Goal: Transaction & Acquisition: Purchase product/service

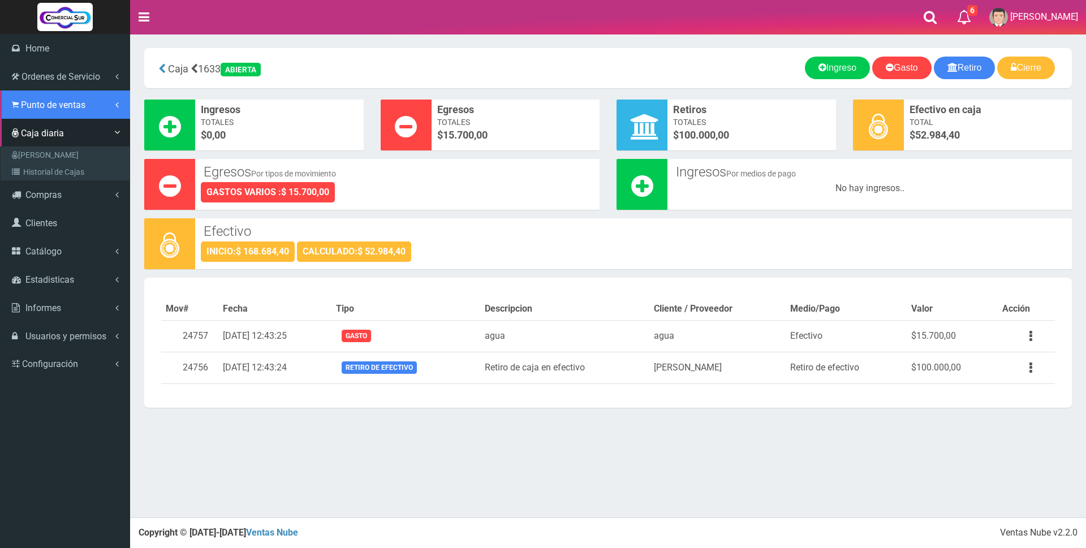
click at [39, 104] on span "Punto de ventas" at bounding box center [53, 105] width 64 height 11
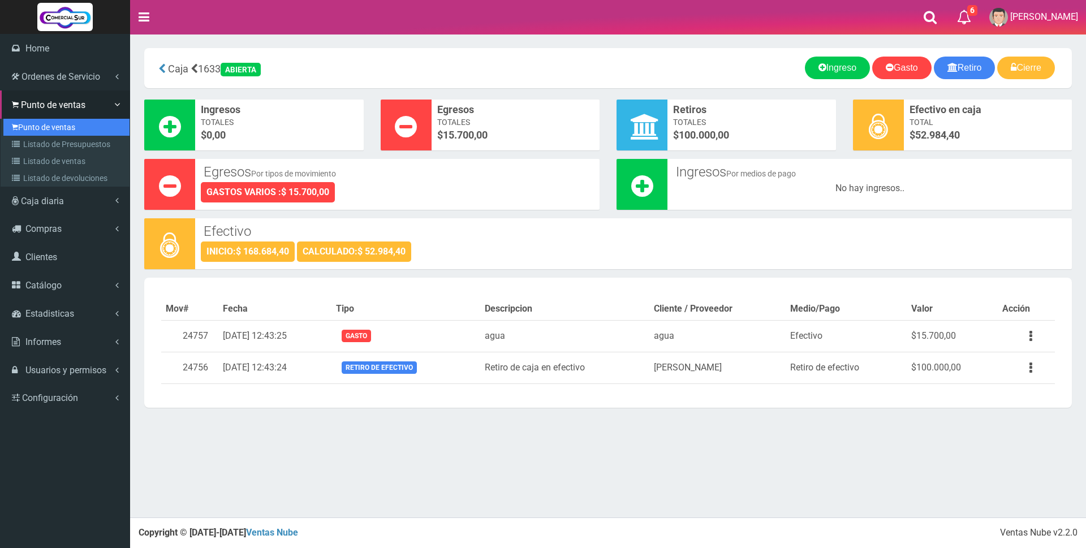
click at [41, 130] on link "Punto de ventas" at bounding box center [66, 127] width 126 height 17
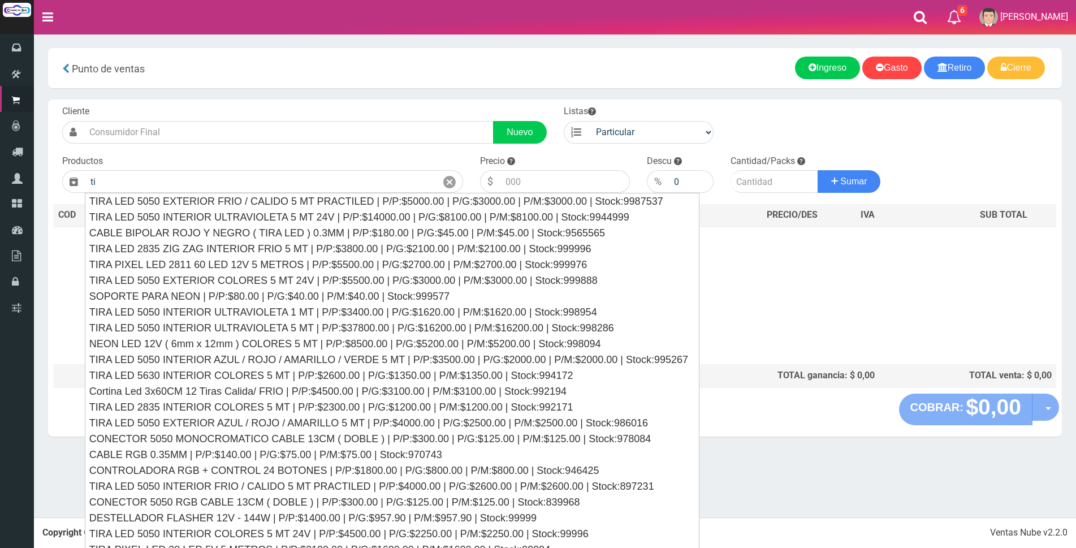
type input "t"
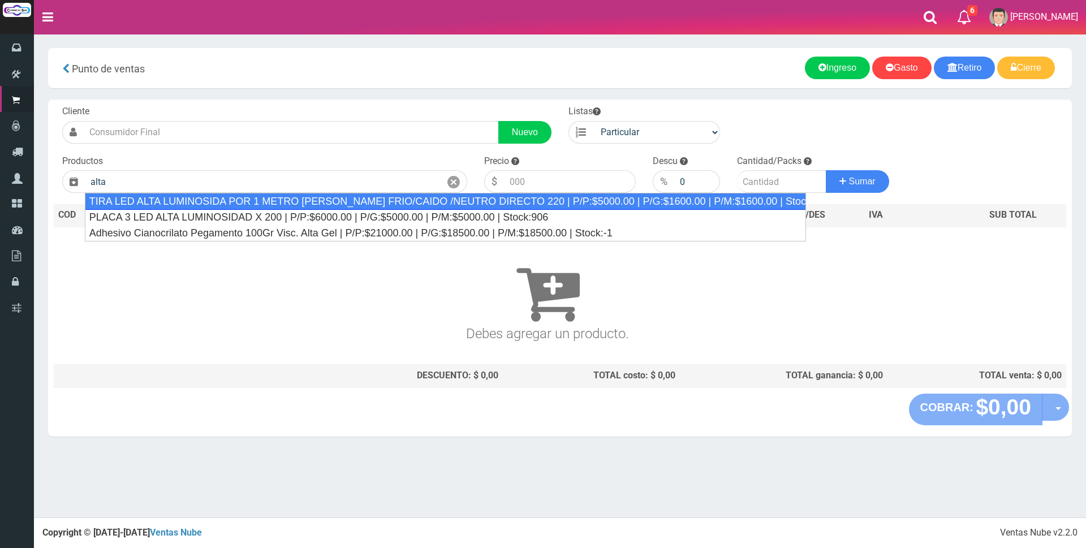
click at [296, 202] on div "TIRA LED ALTA LUMINOSIDA POR 1 METRO BLANCO FRIO/CAIDO /NEUTRO DIRECTO 220 | P/…" at bounding box center [445, 201] width 721 height 17
type input "TIRA LED ALTA LUMINOSIDA POR 1 METRO BLANCO FRIO/CAIDO /NEUTRO DIRECTO 220 | P/…"
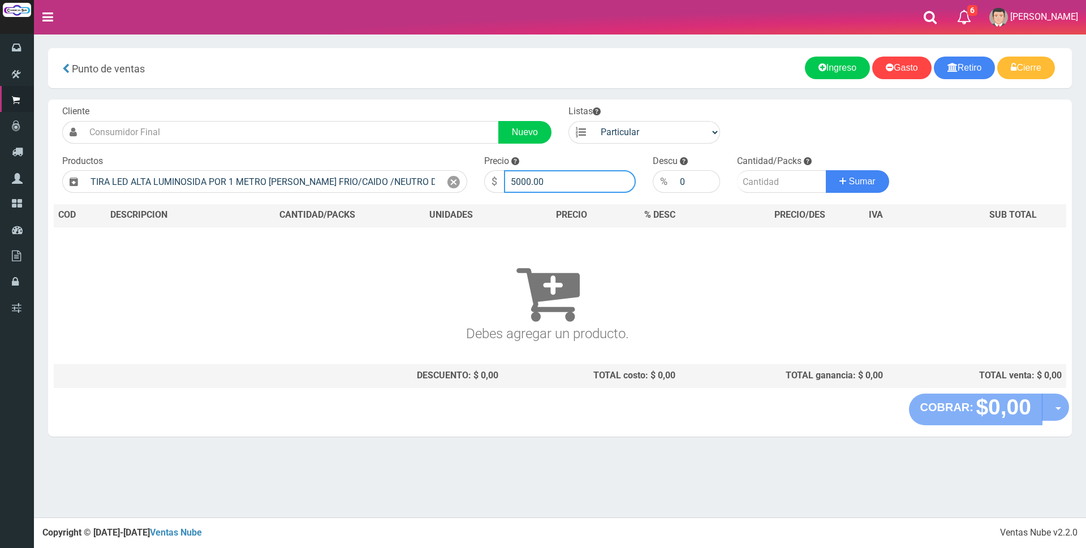
click at [567, 180] on input "5000.00" at bounding box center [570, 181] width 132 height 23
type input "5"
type input "7000"
click at [767, 186] on input "number" at bounding box center [781, 181] width 89 height 23
type input "3"
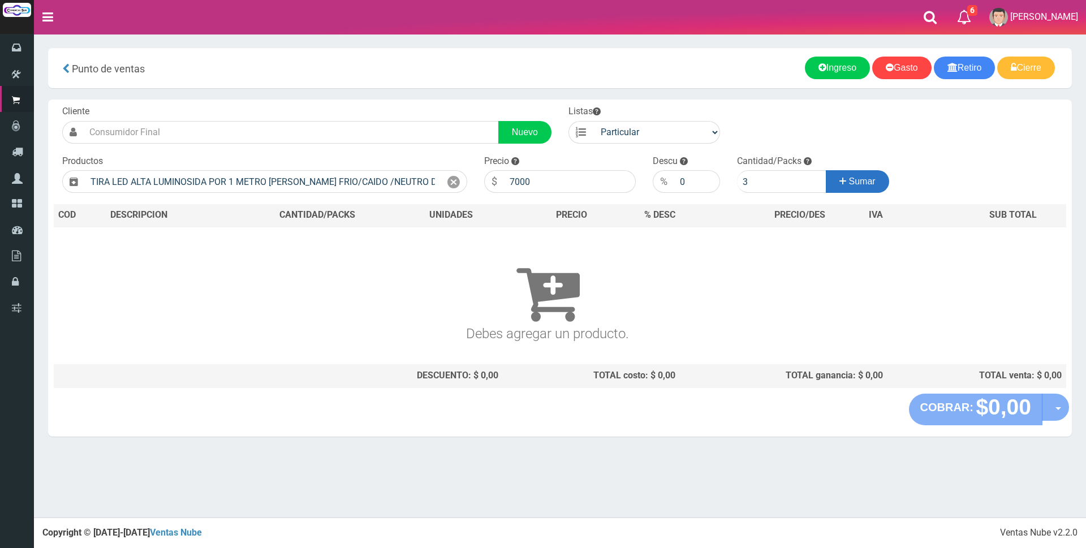
click at [855, 186] on span "Sumar" at bounding box center [862, 181] width 27 height 10
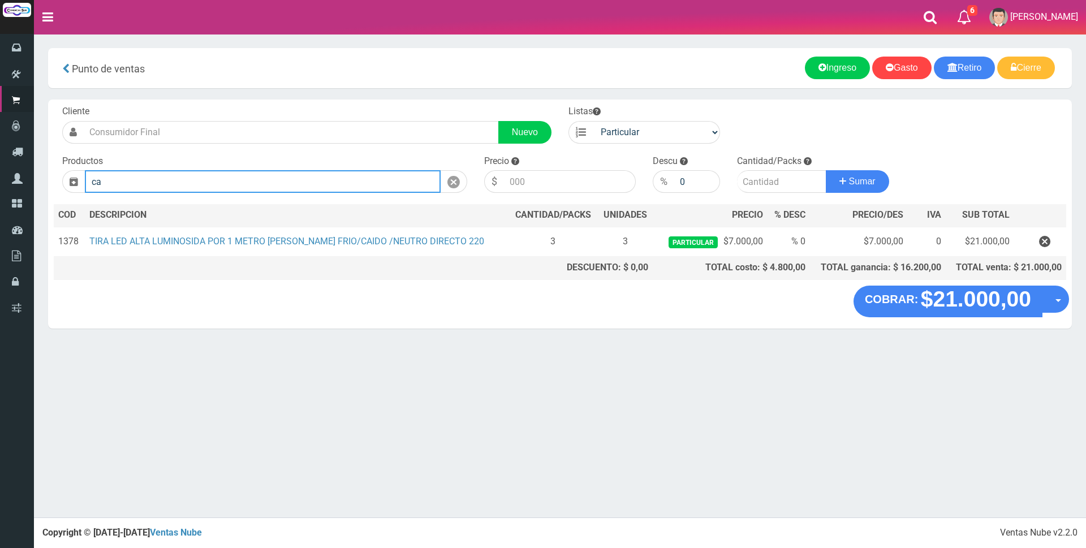
type input "c"
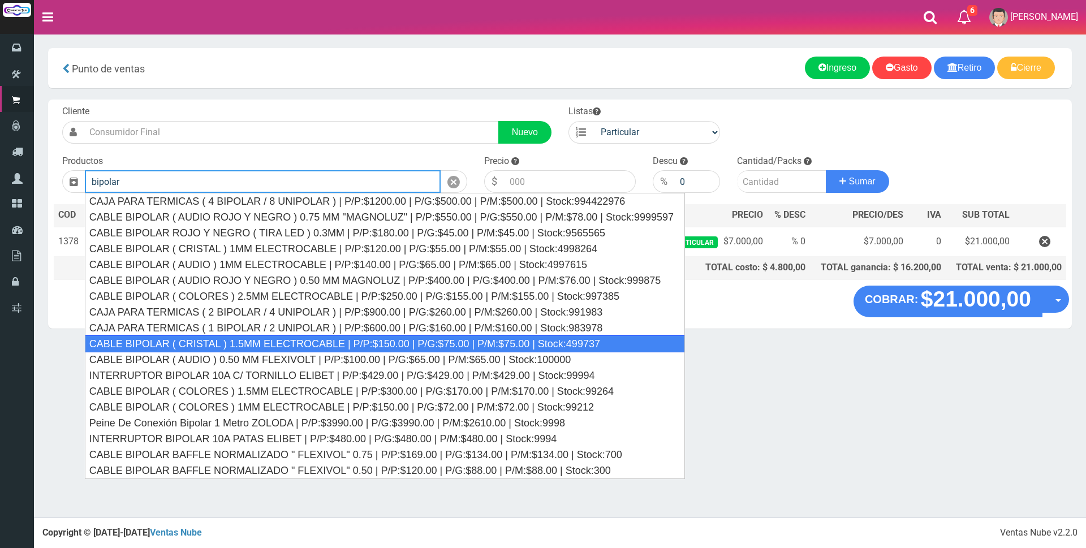
click at [360, 341] on div "CABLE BIPOLAR ( CRISTAL ) 1.5MM ELECTROCABLE | P/P:$150.00 | P/G:$75.00 | P/M:$…" at bounding box center [385, 343] width 600 height 17
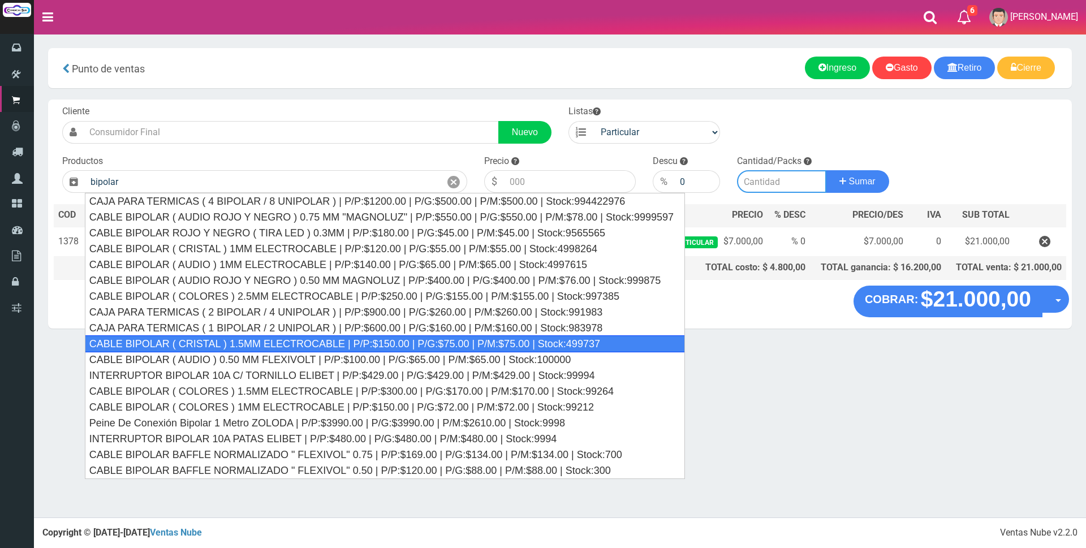
type input "CABLE BIPOLAR ( CRISTAL ) 1.5MM ELECTROCABLE | P/P:$150.00 | P/G:$75.00 | P/M:$…"
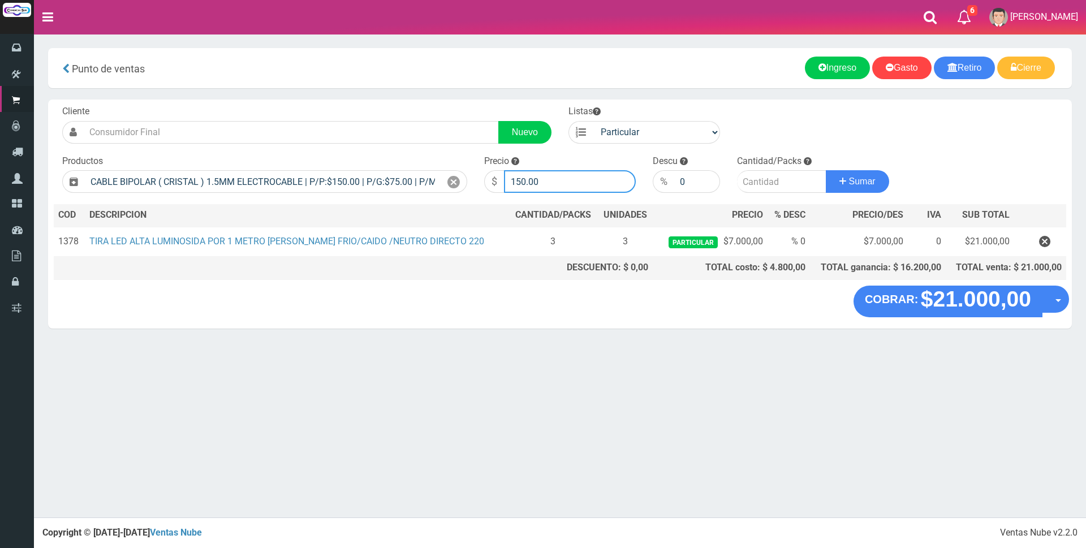
click at [560, 183] on input "150.00" at bounding box center [570, 181] width 132 height 23
type input "1"
type input "1200"
click at [763, 179] on input "number" at bounding box center [781, 181] width 89 height 23
type input "1"
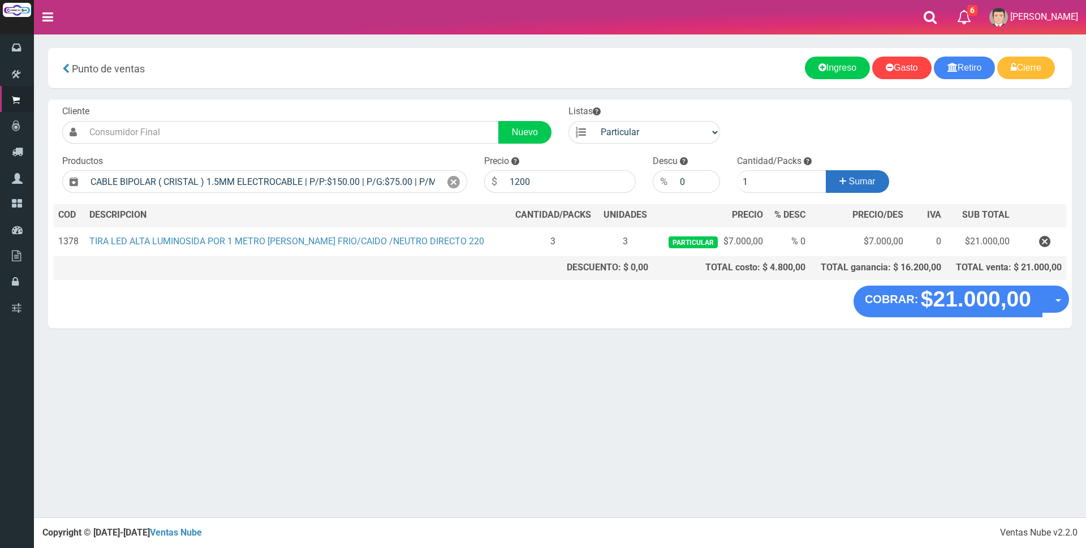
click at [836, 180] on button "Sumar" at bounding box center [857, 181] width 63 height 23
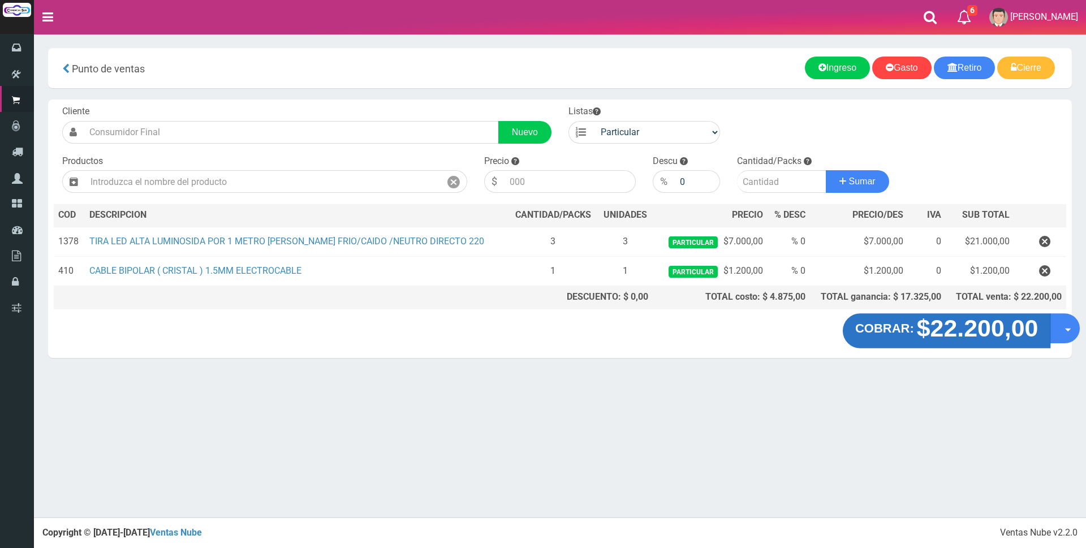
click at [985, 333] on strong "$22.200,00" at bounding box center [978, 328] width 122 height 27
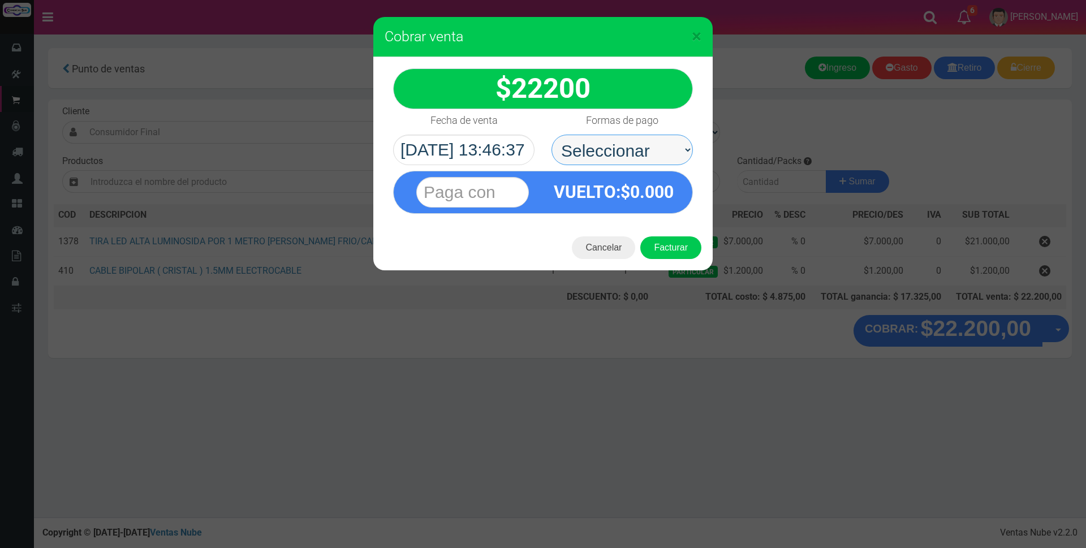
click at [648, 152] on select "Seleccionar Efectivo Tarjeta de Crédito Depósito Débito" at bounding box center [621, 150] width 141 height 31
select select "Efectivo"
click at [551, 135] on select "Seleccionar Efectivo Tarjeta de Crédito Depósito Débito" at bounding box center [621, 150] width 141 height 31
click at [475, 199] on input "text" at bounding box center [472, 192] width 113 height 31
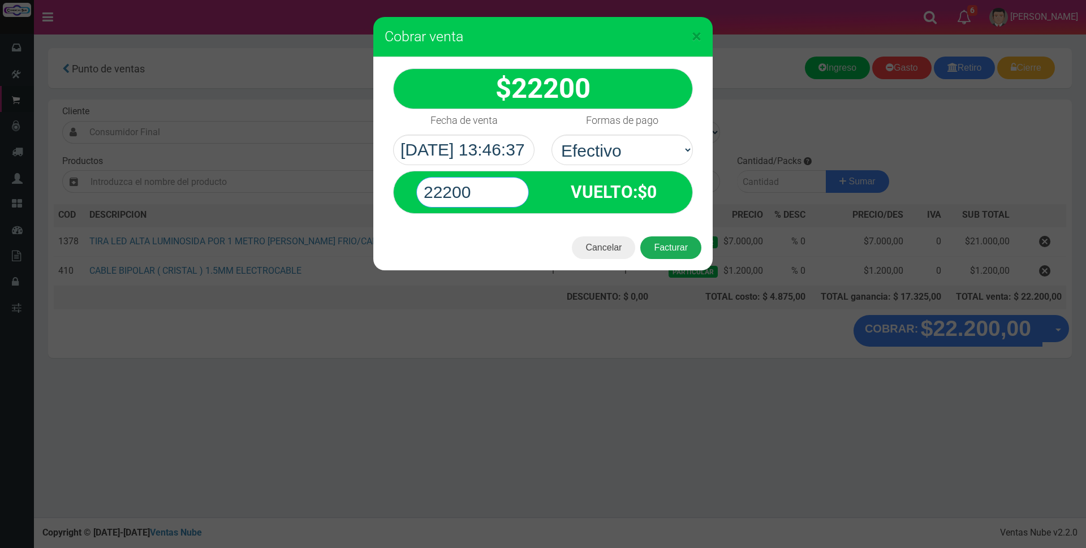
type input "22200"
click at [688, 247] on button "Facturar" at bounding box center [670, 247] width 61 height 23
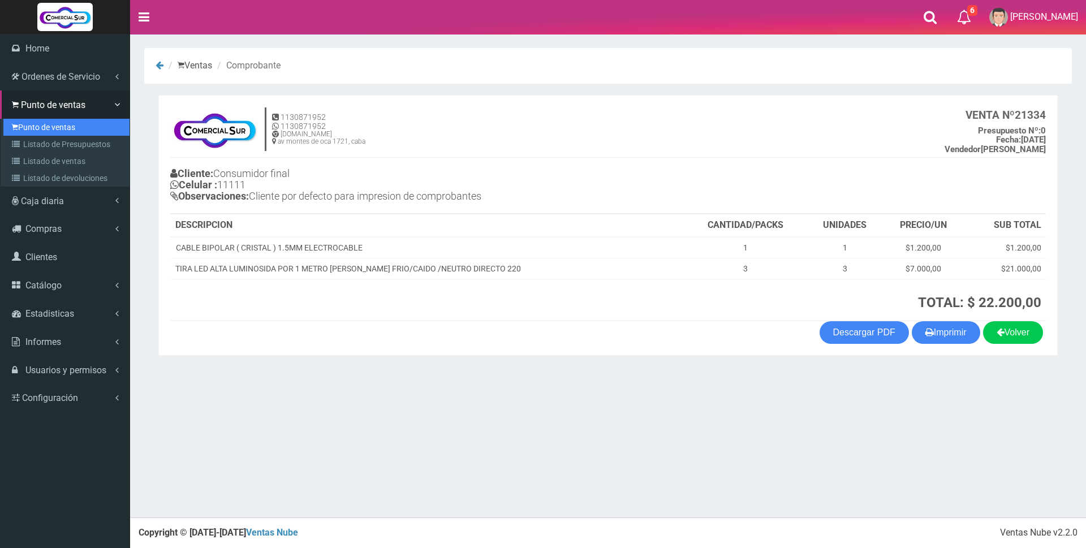
click at [56, 129] on link "Punto de ventas" at bounding box center [66, 127] width 126 height 17
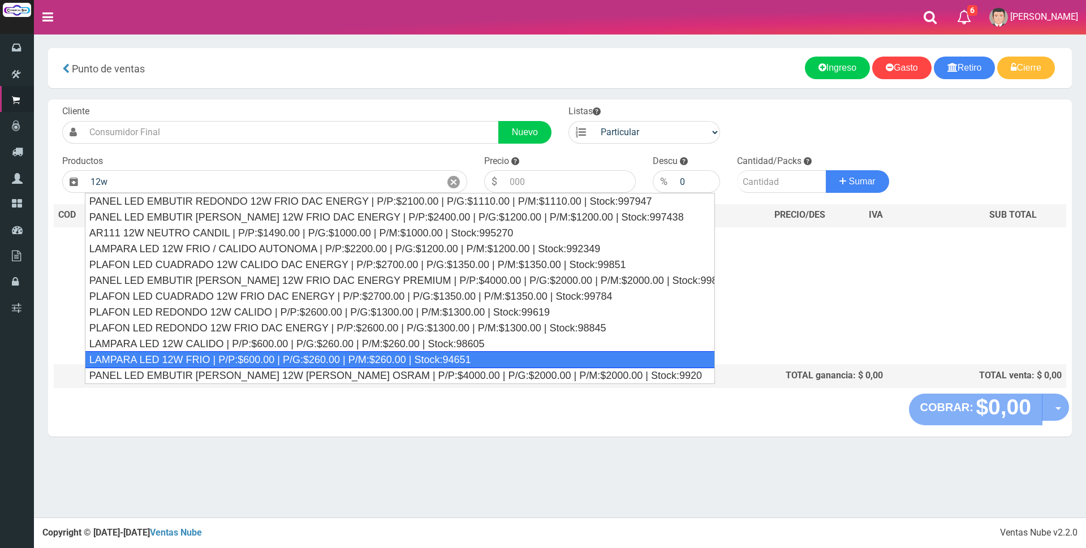
click at [354, 359] on div "LAMPARA LED 12W FRIO | P/P:$600.00 | P/G:$260.00 | P/M:$260.00 | Stock:94651" at bounding box center [400, 359] width 630 height 17
type input "LAMPARA LED 12W FRIO | P/P:$600.00 | P/G:$260.00 | P/M:$260.00 | Stock:94651"
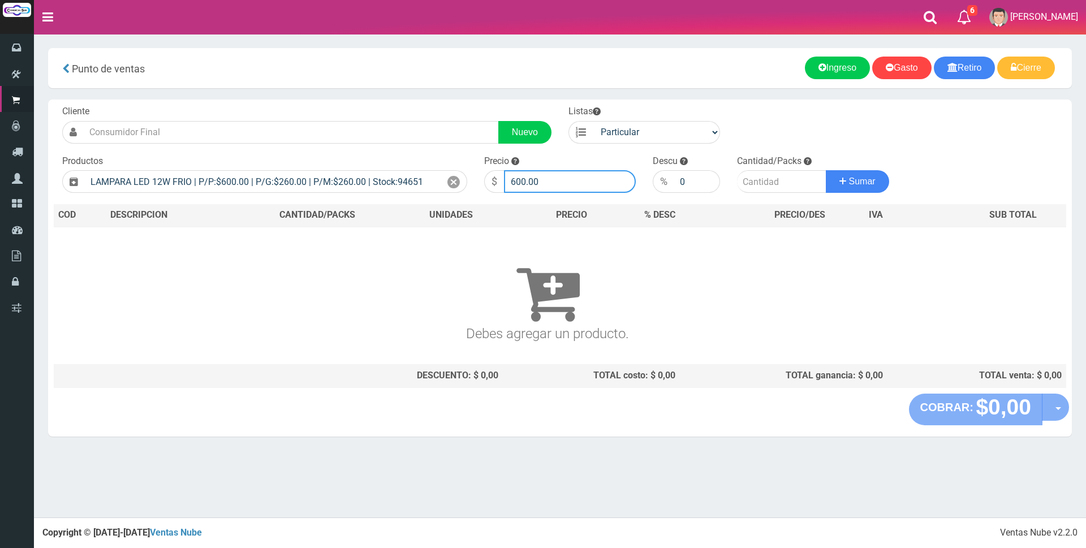
click at [586, 184] on input "600.00" at bounding box center [570, 181] width 132 height 23
type input "6"
type input "3000"
click at [762, 184] on input "number" at bounding box center [781, 181] width 89 height 23
type input "1"
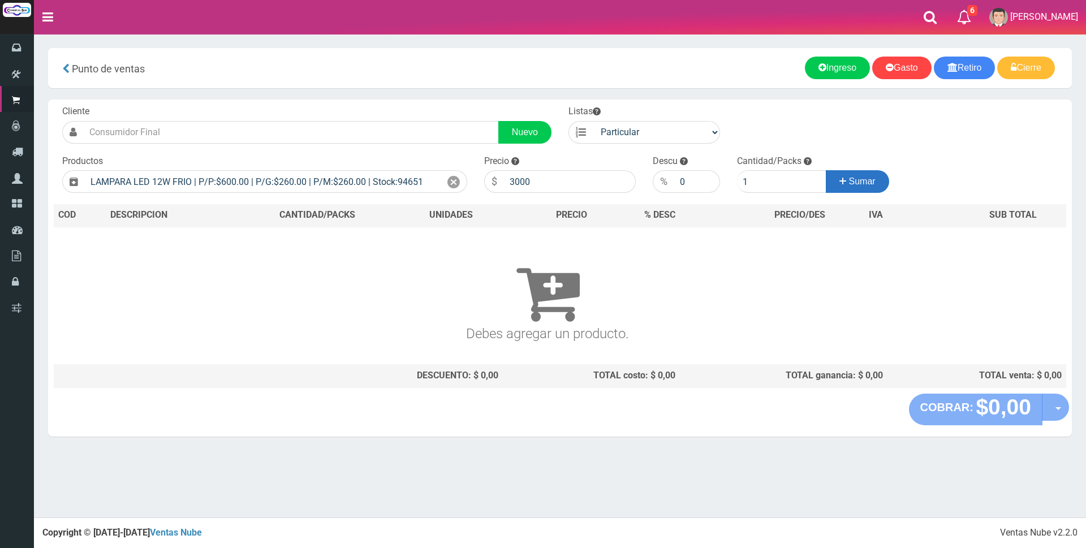
click at [868, 179] on span "Sumar" at bounding box center [862, 181] width 27 height 10
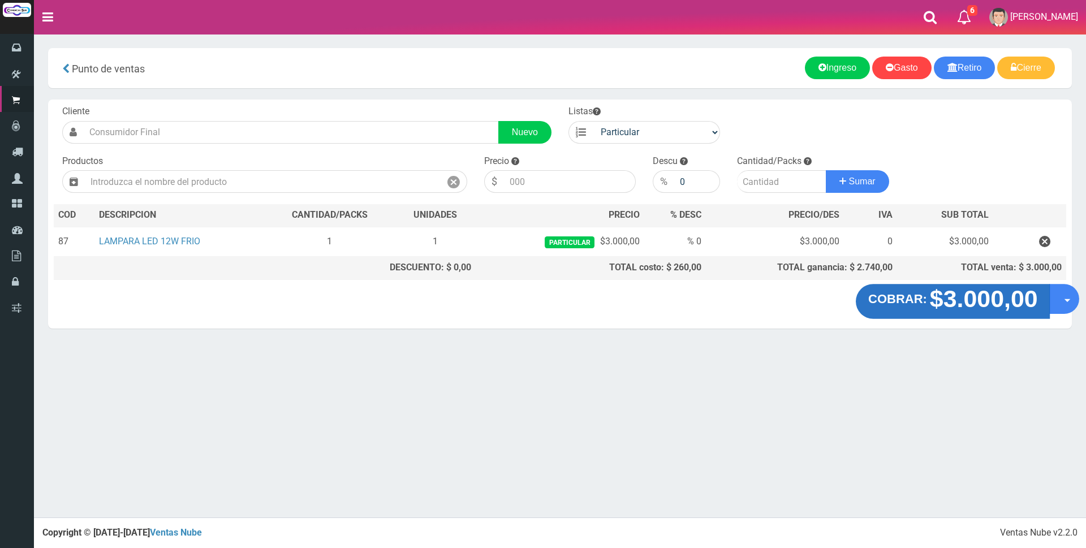
click at [966, 308] on strong "$3.000,00" at bounding box center [983, 299] width 108 height 27
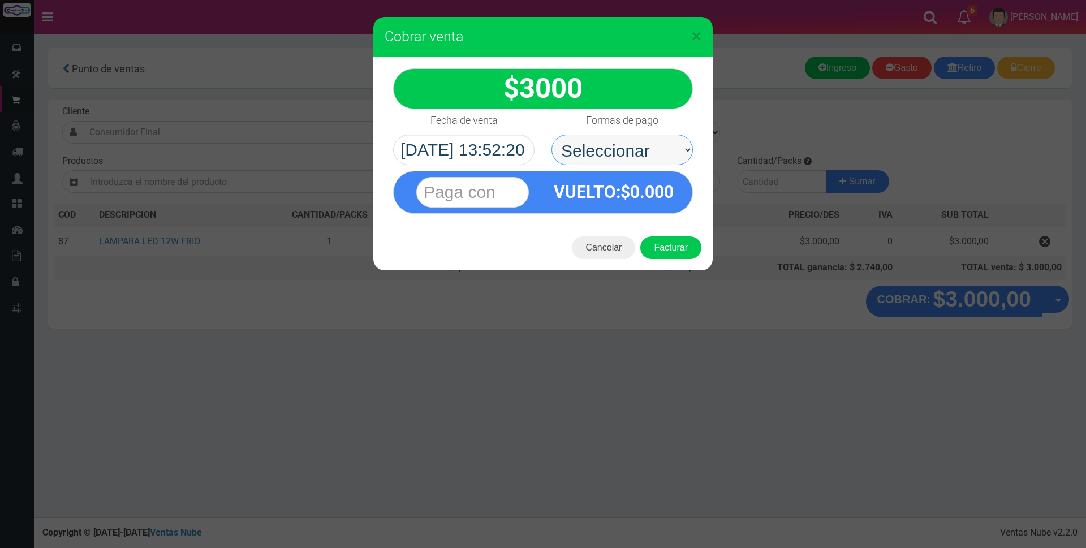
click at [625, 150] on select "Seleccionar Efectivo Tarjeta de Crédito Depósito Débito" at bounding box center [621, 150] width 141 height 31
select select "Efectivo"
click at [551, 135] on select "Seleccionar Efectivo Tarjeta de Crédito Depósito Débito" at bounding box center [621, 150] width 141 height 31
click at [504, 192] on input "text" at bounding box center [472, 192] width 113 height 31
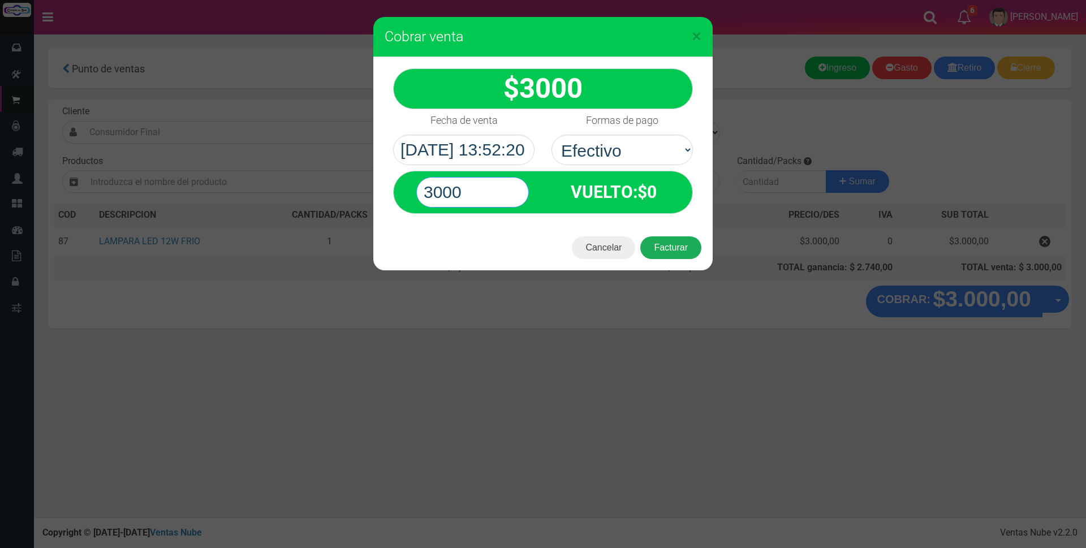
type input "3000"
click at [684, 247] on button "Facturar" at bounding box center [670, 247] width 61 height 23
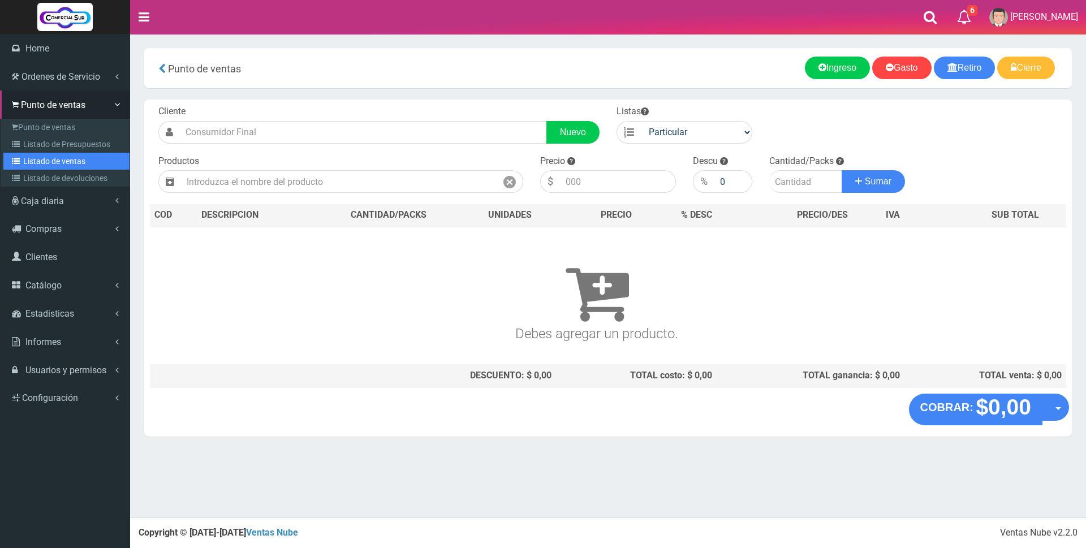
click at [50, 160] on link "Listado de ventas" at bounding box center [66, 161] width 126 height 17
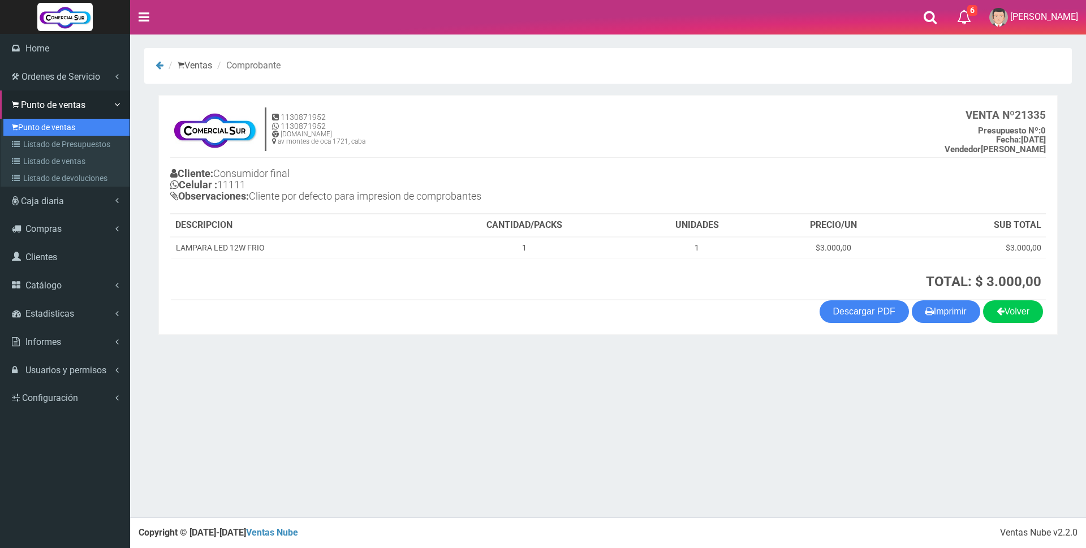
click at [49, 131] on link "Punto de ventas" at bounding box center [66, 127] width 126 height 17
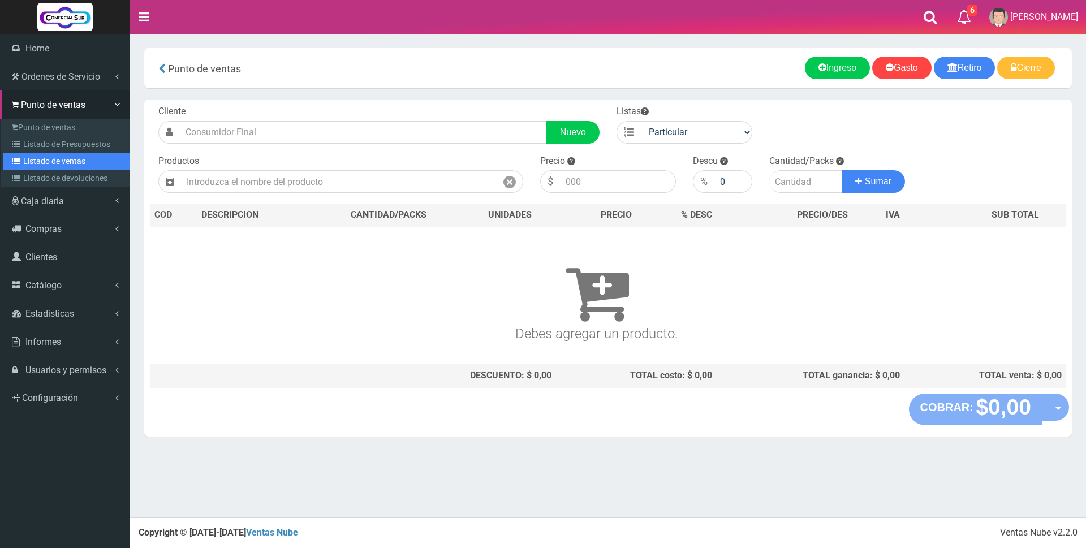
click at [46, 157] on link "Listado de ventas" at bounding box center [66, 161] width 126 height 17
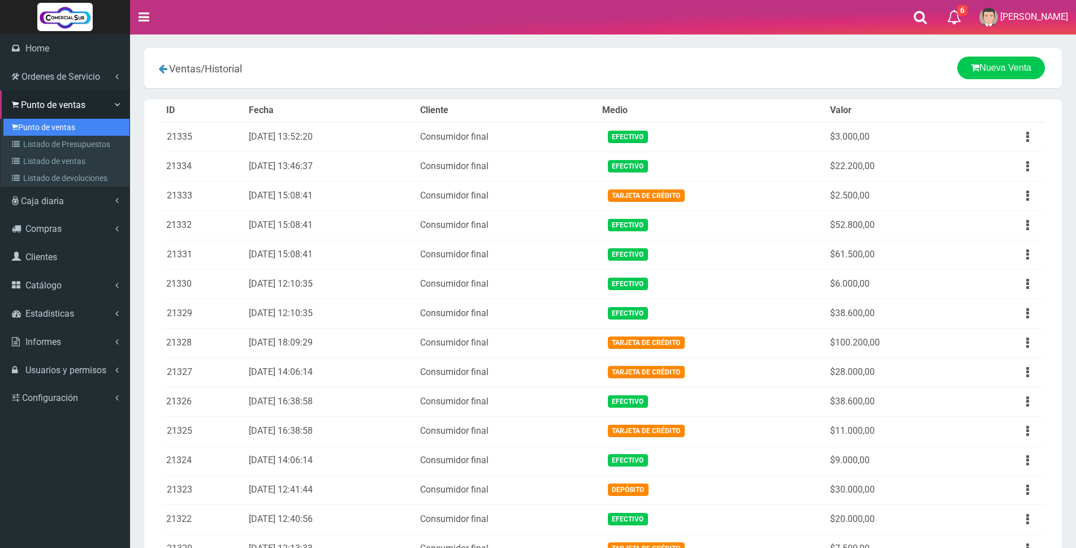
click at [31, 124] on link "Punto de ventas" at bounding box center [66, 127] width 126 height 17
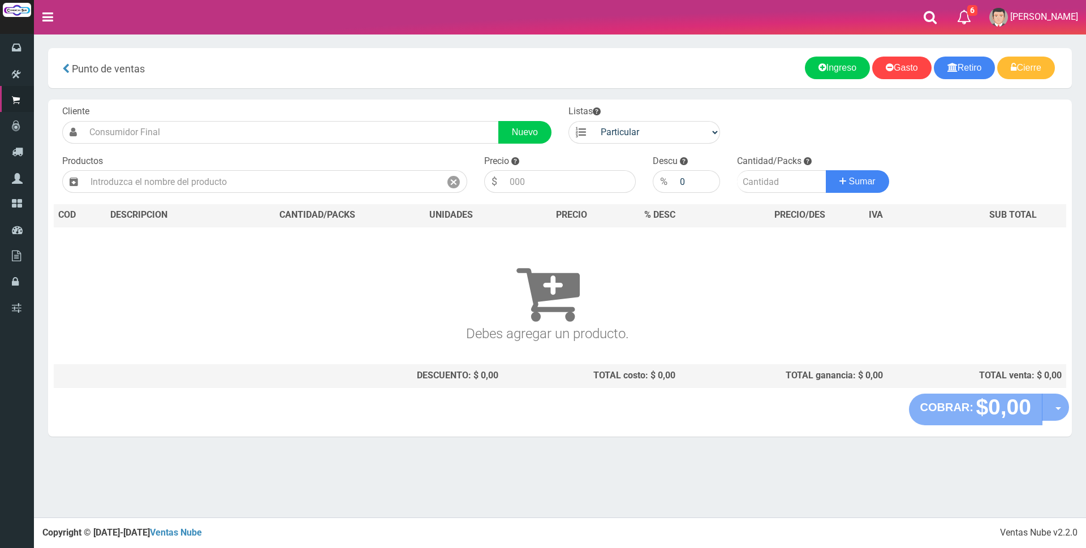
click at [605, 51] on div "Punto de ventas more_horiz Nuevo Retiro Nuevo Ingreso Nuevo Gasto Cierre de caj…" at bounding box center [560, 68] width 1024 height 40
click at [210, 187] on input "text" at bounding box center [263, 181] width 356 height 23
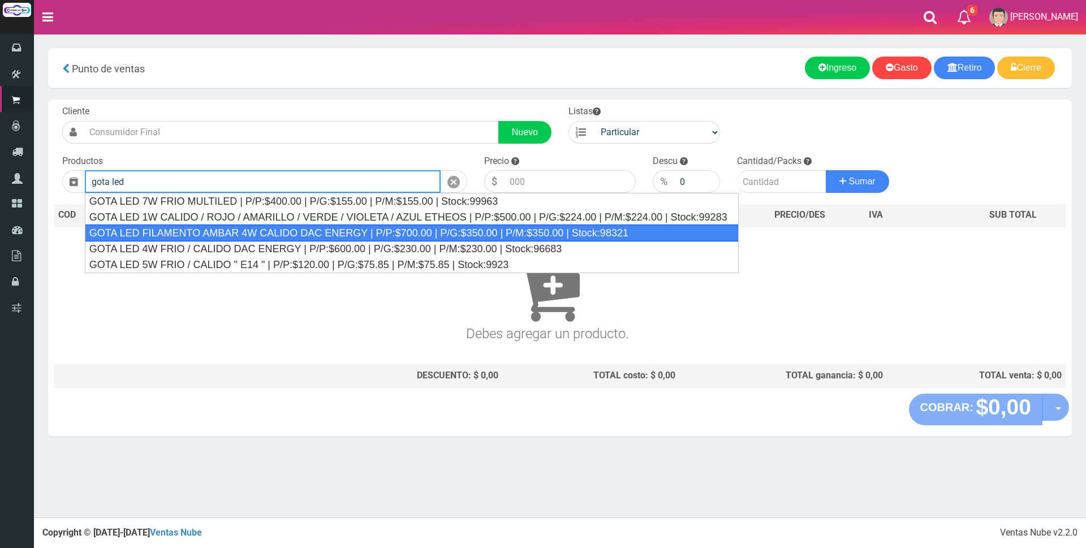
click at [222, 226] on div "GOTA LED FILAMENTO AMBAR 4W CALIDO DAC ENERGY | P/P:$700.00 | P/G:$350.00 | P/M…" at bounding box center [412, 233] width 654 height 17
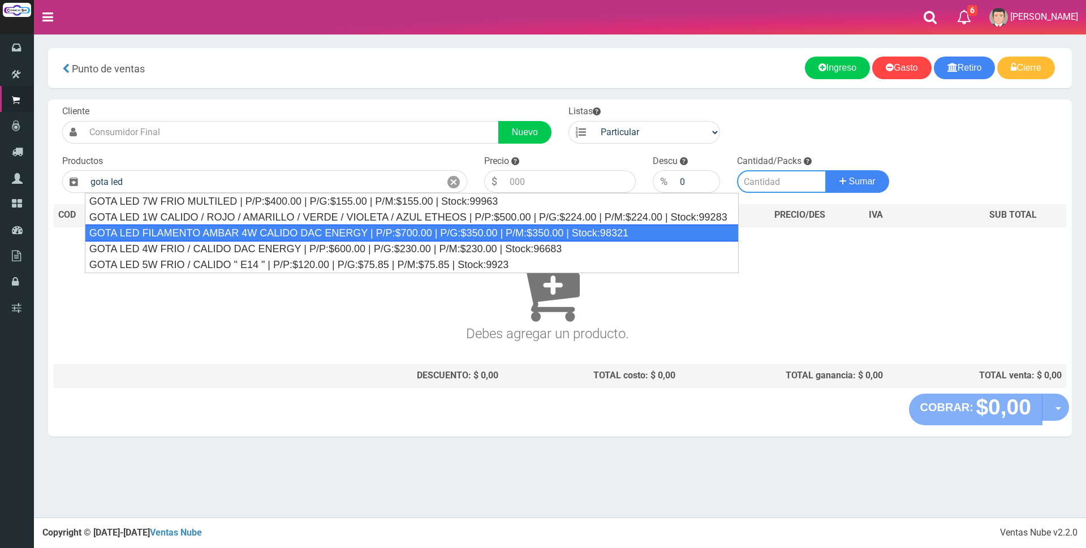
type input "GOTA LED FILAMENTO AMBAR 4W CALIDO DAC ENERGY | P/P:$700.00 | P/G:$350.00 | P/M…"
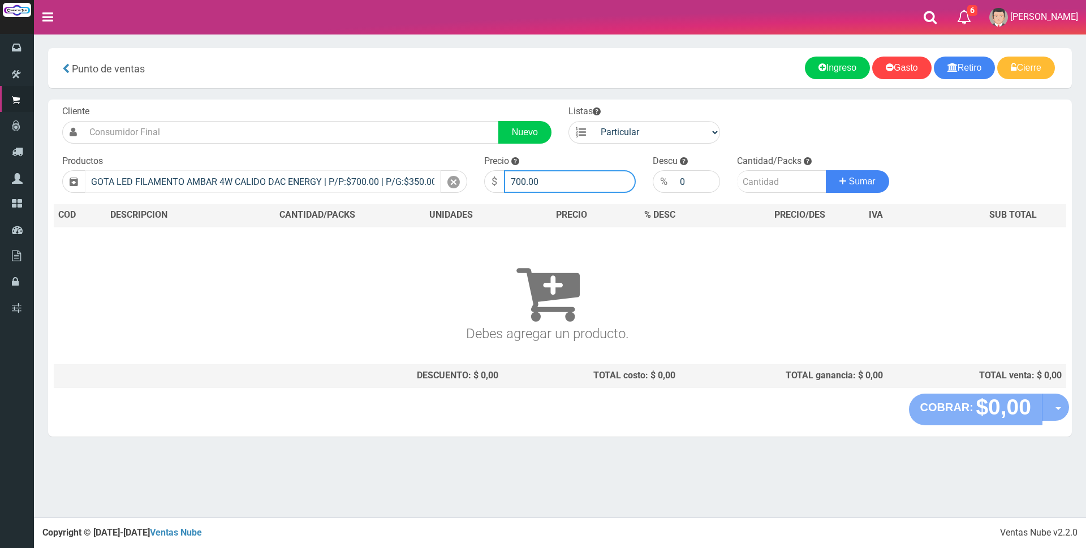
drag, startPoint x: 537, startPoint y: 172, endPoint x: 317, endPoint y: 173, distance: 219.4
click at [317, 105] on form "Cliente Nuevo Listas Particular Gremio Mayoristas" at bounding box center [560, 105] width 1012 height 0
type input "3500"
type input "1"
click at [826, 170] on button "Sumar" at bounding box center [857, 181] width 63 height 23
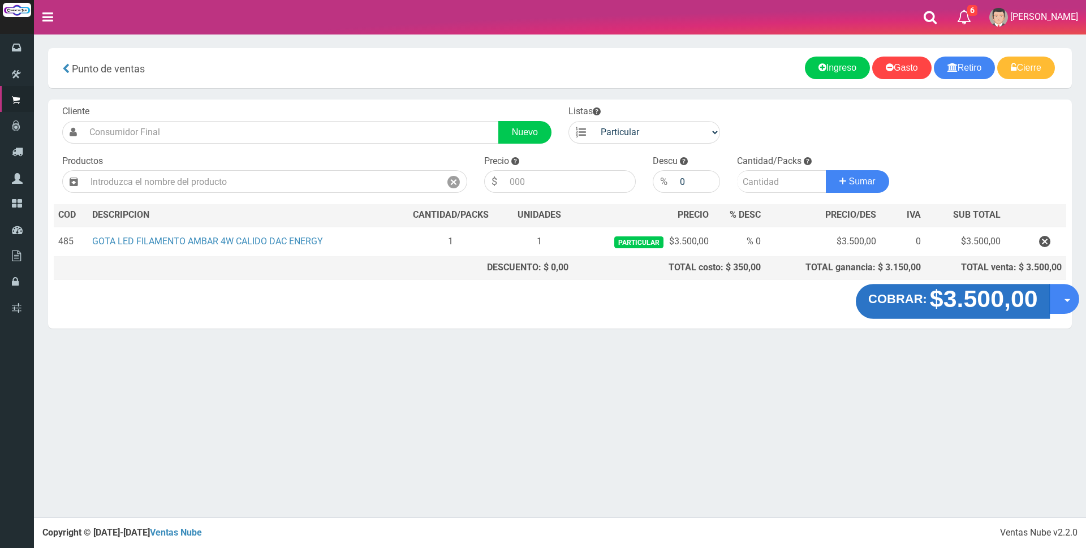
click at [978, 303] on strong "$3.500,00" at bounding box center [983, 299] width 108 height 27
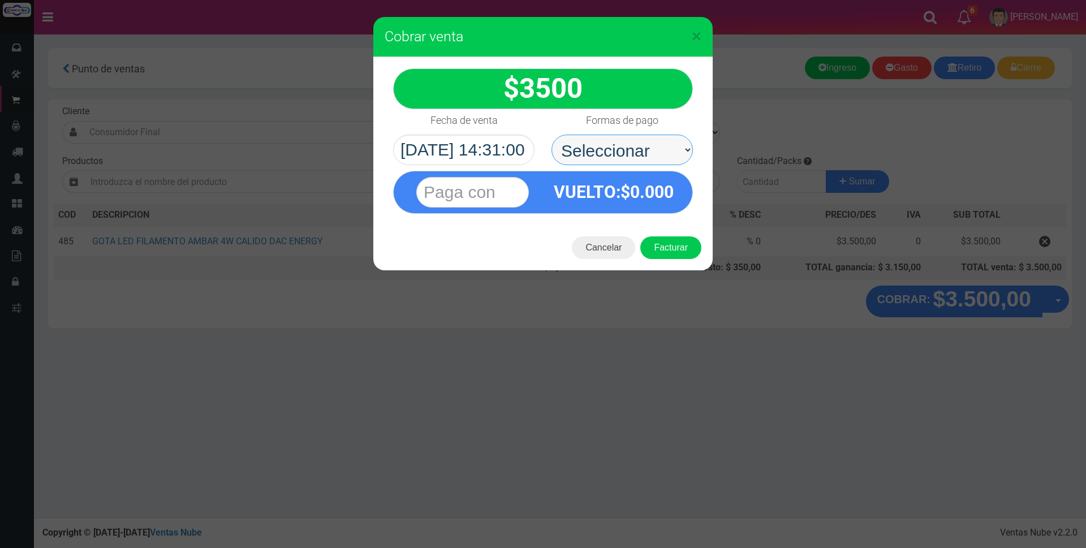
click at [638, 158] on select "Seleccionar Efectivo Tarjeta de Crédito Depósito Débito" at bounding box center [621, 150] width 141 height 31
select select "Efectivo"
click at [551, 135] on select "Seleccionar Efectivo Tarjeta de Crédito Depósito Débito" at bounding box center [621, 150] width 141 height 31
click at [486, 203] on input "text" at bounding box center [472, 192] width 113 height 31
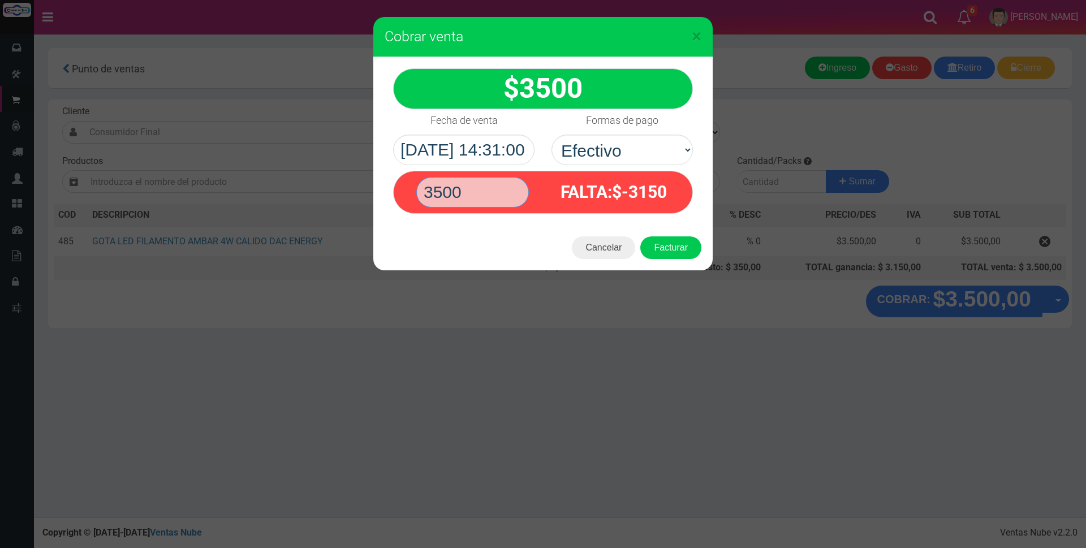
type input "3500"
click at [640, 236] on button "Facturar" at bounding box center [670, 247] width 61 height 23
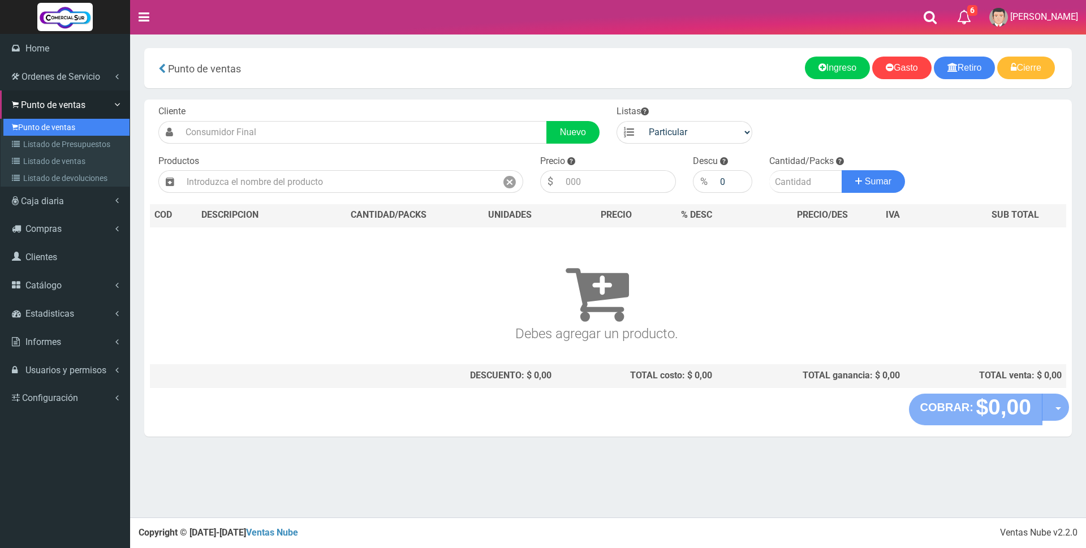
click at [56, 128] on link "Punto de ventas" at bounding box center [66, 127] width 126 height 17
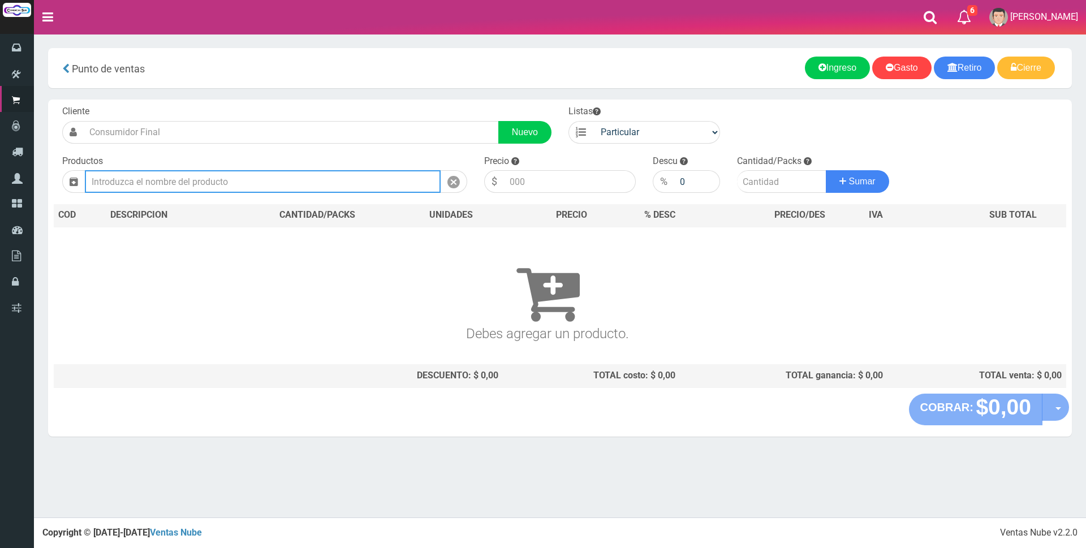
click at [170, 181] on input "text" at bounding box center [263, 181] width 356 height 23
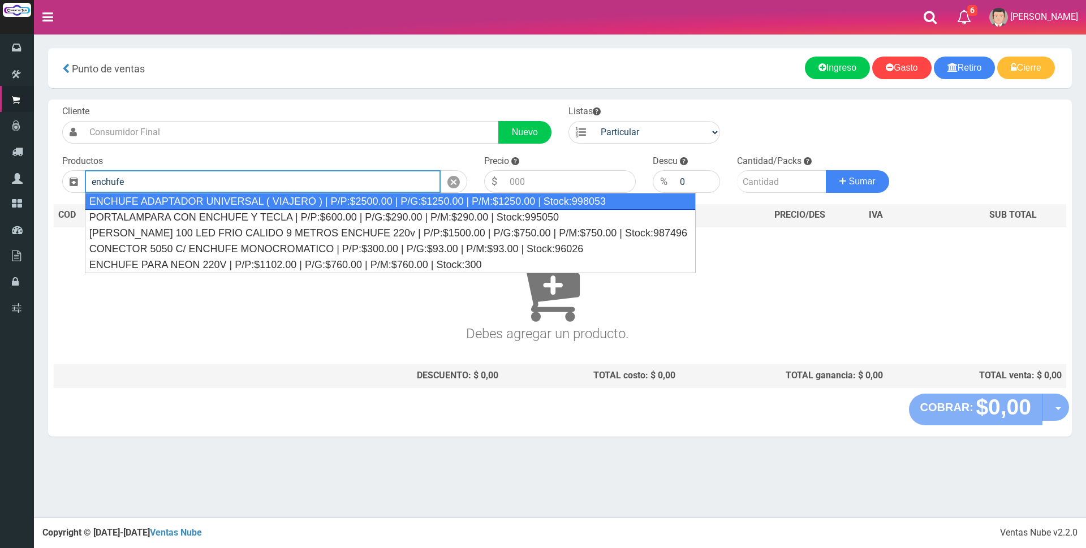
click at [391, 199] on div "ENCHUFE ADAPTADOR UNIVERSAL ( VIAJERO ) | P/P:$2500.00 | P/G:$1250.00 | P/M:$12…" at bounding box center [390, 201] width 611 height 17
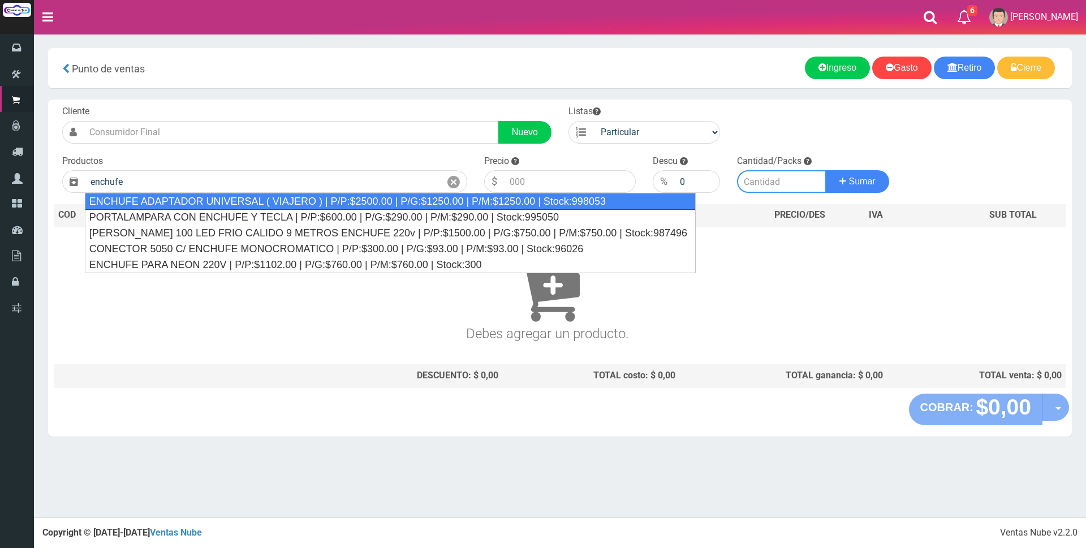
type input "ENCHUFE ADAPTADOR UNIVERSAL ( VIAJERO ) | P/P:$2500.00 | P/G:$1250.00 | P/M:$12…"
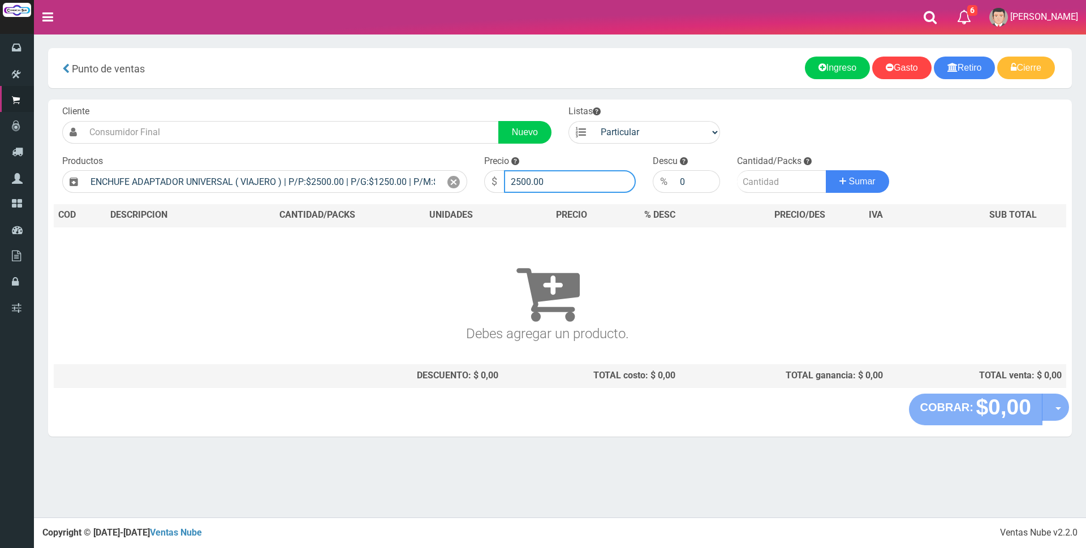
click at [588, 182] on input "2500.00" at bounding box center [570, 181] width 132 height 23
type input "2"
type input "3000"
click at [763, 185] on input "number" at bounding box center [781, 181] width 89 height 23
type input "1"
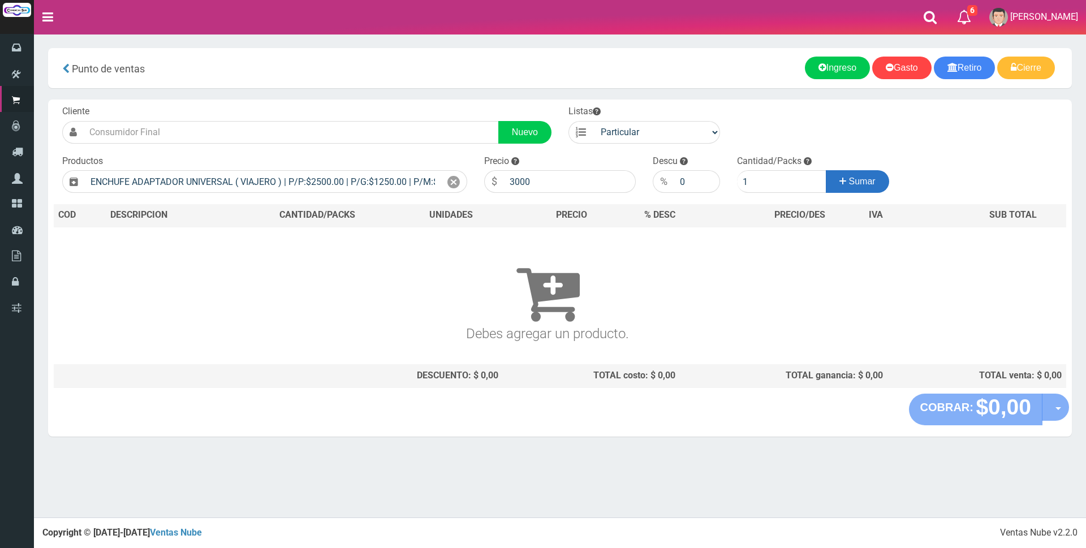
click at [866, 183] on span "Sumar" at bounding box center [862, 181] width 27 height 10
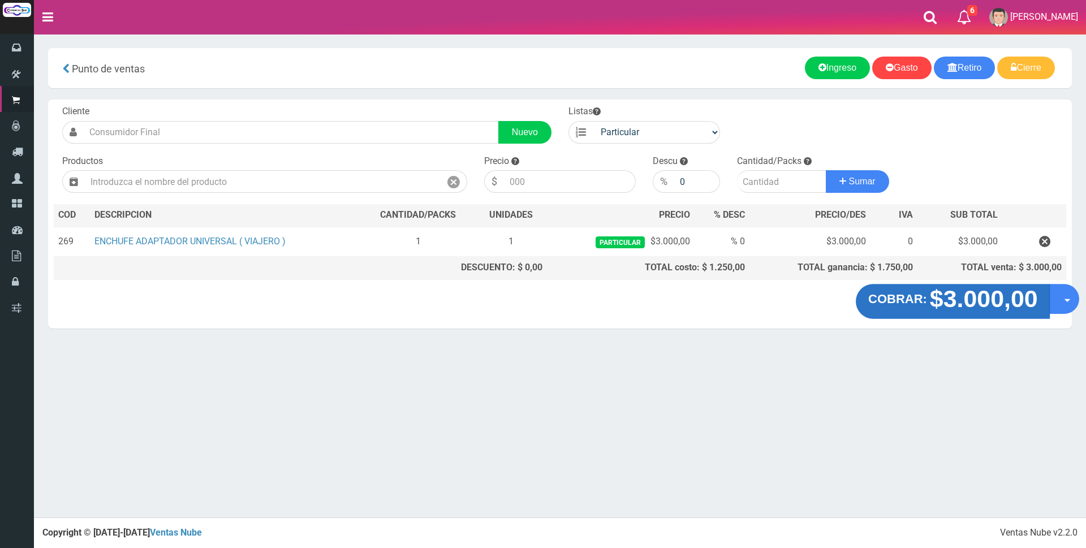
click at [961, 296] on strong "$3.000,00" at bounding box center [983, 299] width 108 height 27
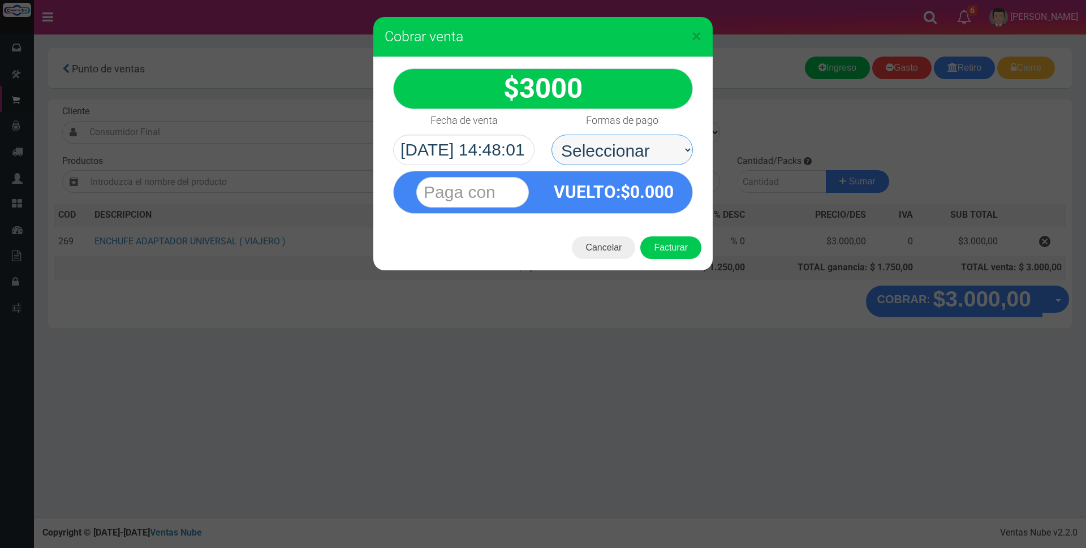
click at [627, 145] on select "Seleccionar Efectivo Tarjeta de Crédito Depósito Débito" at bounding box center [621, 150] width 141 height 31
select select "Tarjeta de Crédito"
click at [551, 135] on select "Seleccionar Efectivo Tarjeta de Crédito Depósito Débito" at bounding box center [621, 150] width 141 height 31
click at [502, 183] on input "text" at bounding box center [472, 192] width 113 height 31
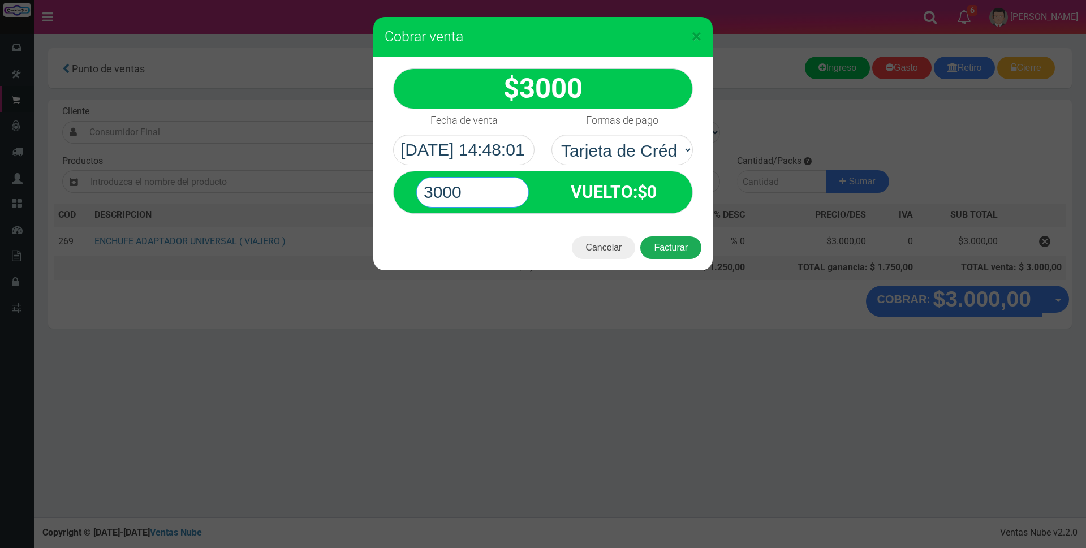
type input "3000"
click at [666, 249] on button "Facturar" at bounding box center [670, 247] width 61 height 23
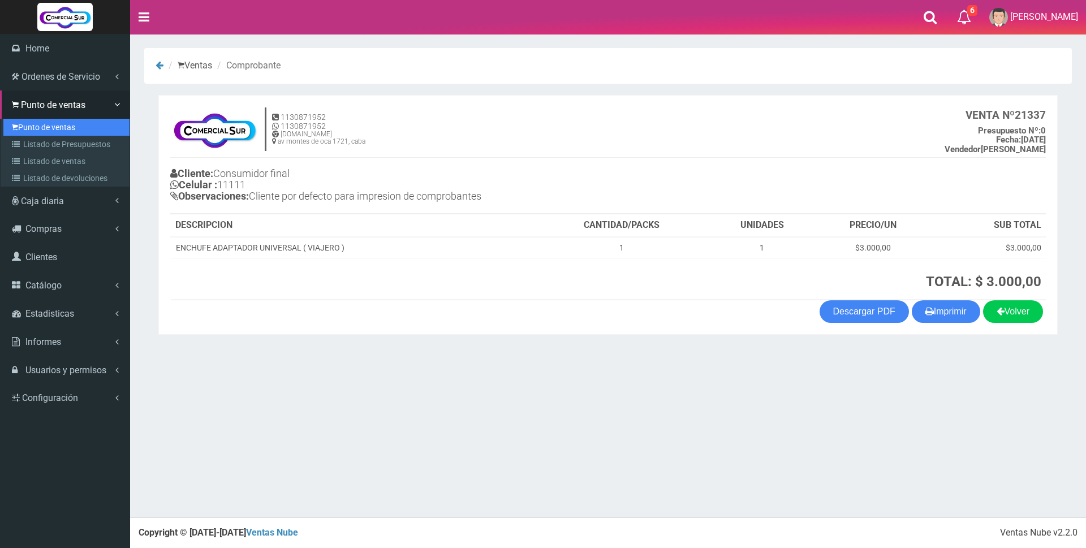
click at [51, 128] on link "Punto de ventas" at bounding box center [66, 127] width 126 height 17
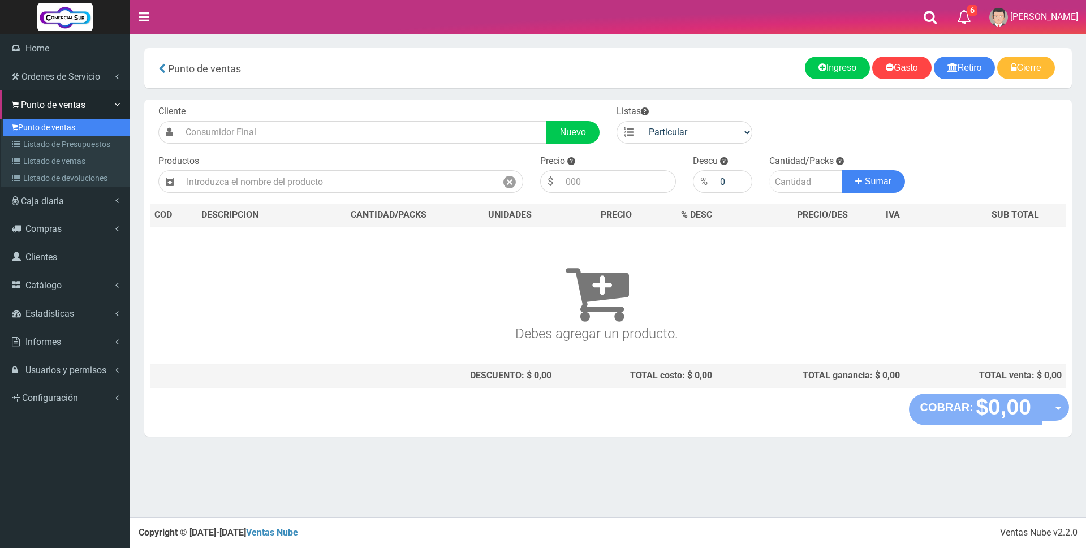
click at [48, 128] on link "Punto de ventas" at bounding box center [66, 127] width 126 height 17
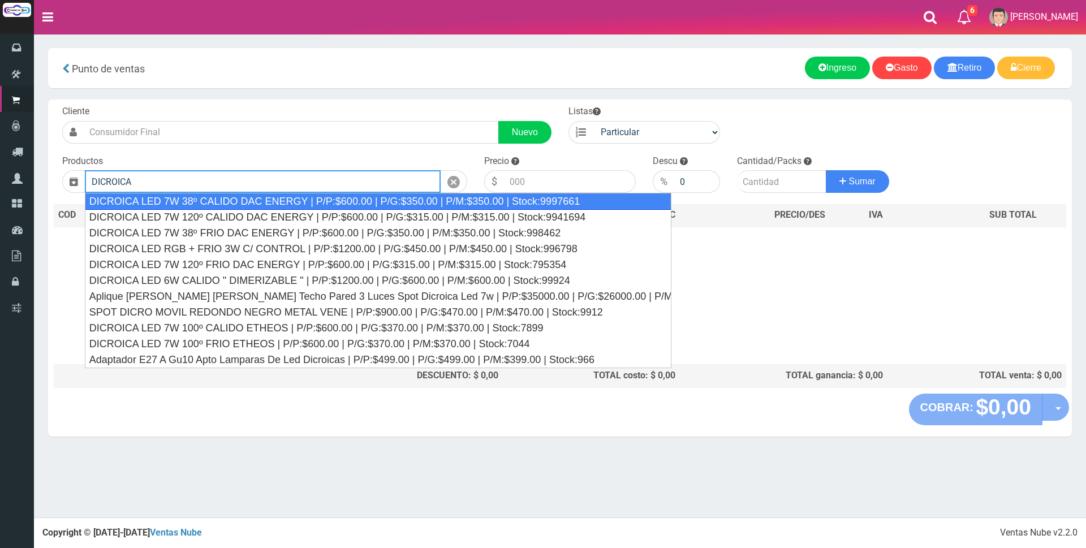
click at [398, 204] on div "DICROICA LED 7W 38º CALIDO DAC ENERGY | P/P:$600.00 | P/G:$350.00 | P/M:$350.00…" at bounding box center [378, 201] width 586 height 17
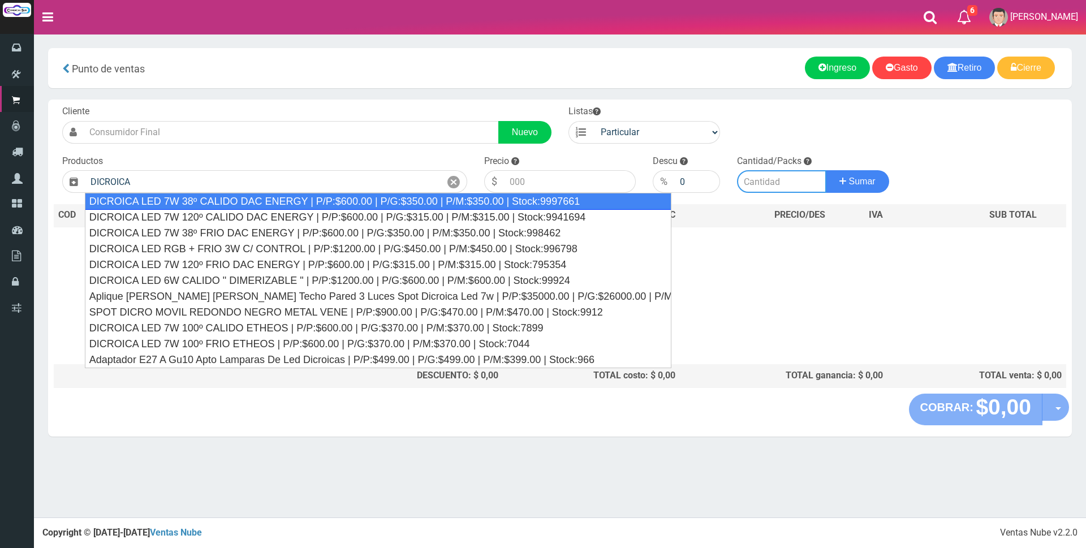
type input "DICROICA LED 7W 38º CALIDO DAC ENERGY | P/P:$600.00 | P/G:$350.00 | P/M:$350.00…"
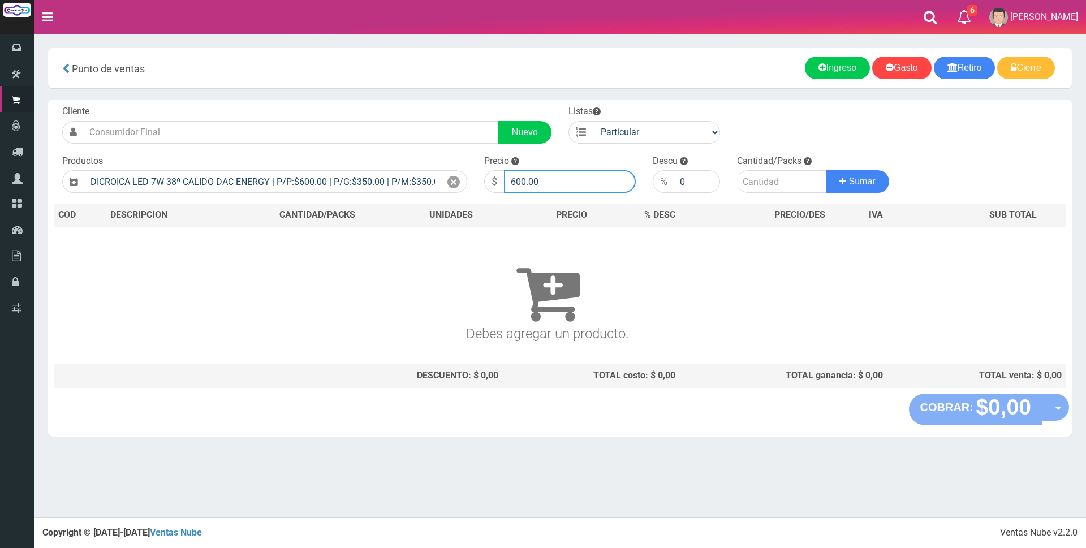
click at [547, 184] on input "600.00" at bounding box center [570, 181] width 132 height 23
type input "6"
type input "2300"
click at [772, 183] on input "number" at bounding box center [781, 181] width 89 height 23
type input "1"
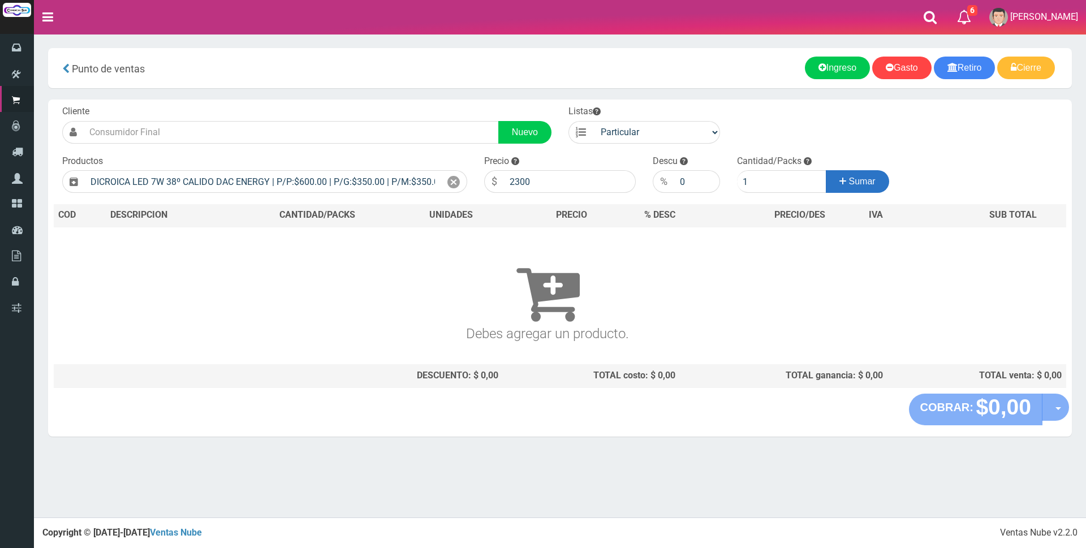
click at [860, 184] on span "Sumar" at bounding box center [862, 181] width 27 height 10
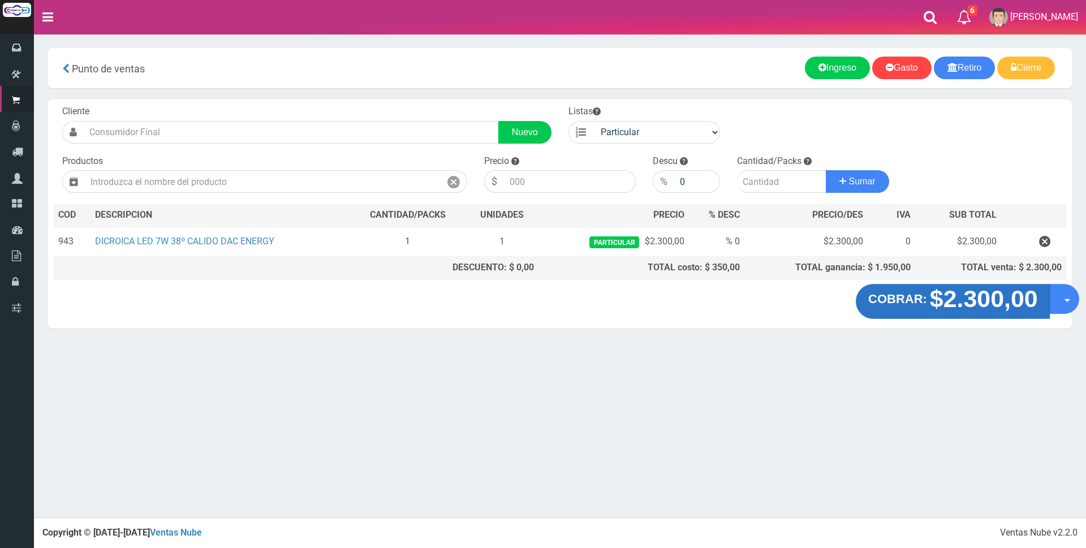
click at [977, 306] on strong "$2.300,00" at bounding box center [983, 299] width 108 height 27
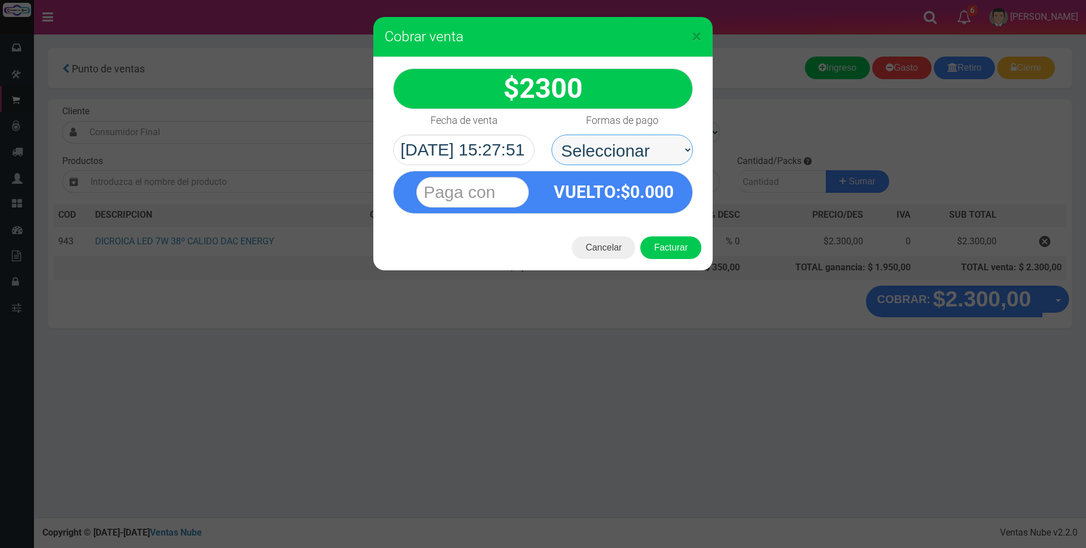
click at [622, 149] on select "Seleccionar Efectivo Tarjeta de Crédito Depósito Débito" at bounding box center [621, 150] width 141 height 31
select select "Tarjeta de Crédito"
click at [551, 135] on select "Seleccionar Efectivo Tarjeta de Crédito Depósito Débito" at bounding box center [621, 150] width 141 height 31
click at [501, 184] on input "text" at bounding box center [472, 192] width 113 height 31
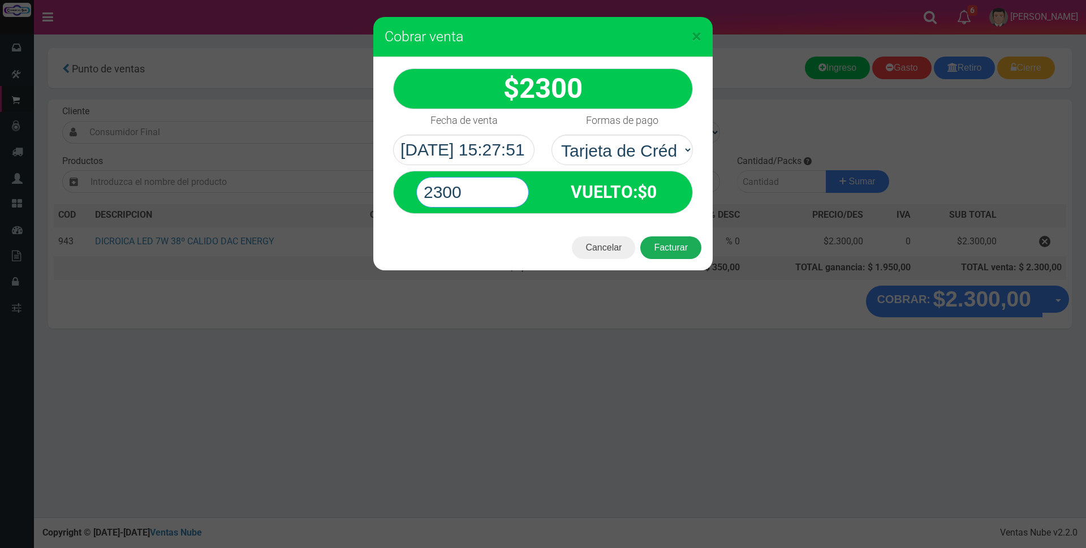
type input "2300"
click at [667, 247] on button "Facturar" at bounding box center [670, 247] width 61 height 23
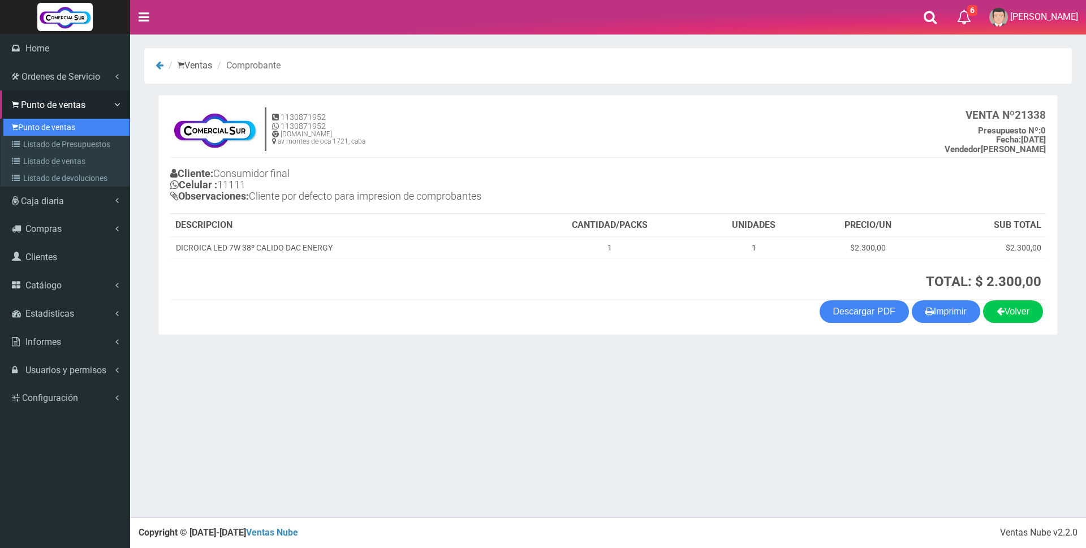
click at [48, 128] on link "Punto de ventas" at bounding box center [66, 127] width 126 height 17
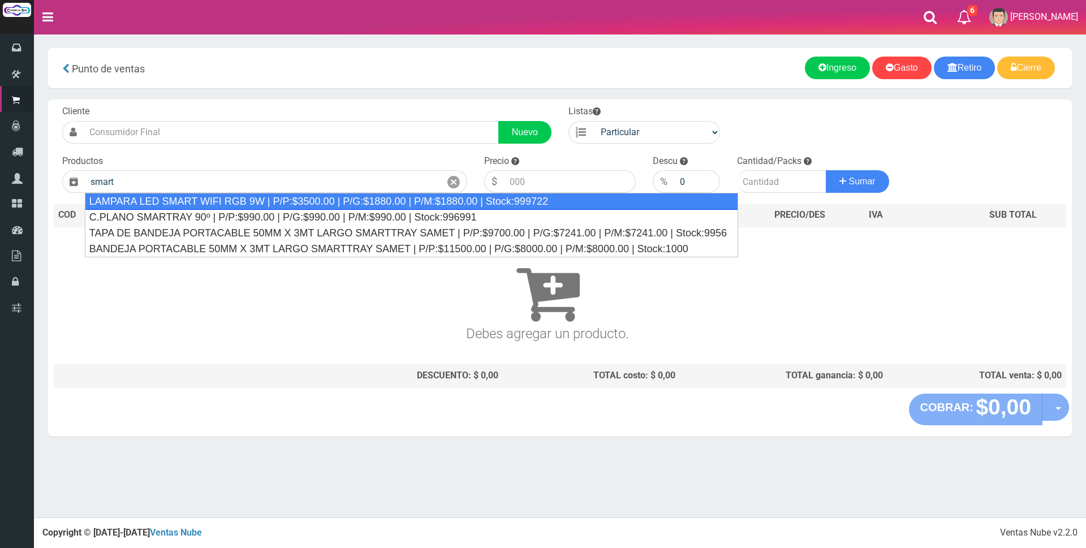
click at [242, 201] on div "LAMPARA LED SMART WIFI RGB 9W | P/P:$3500.00 | P/G:$1880.00 | P/M:$1880.00 | St…" at bounding box center [411, 201] width 653 height 17
type input "LAMPARA LED SMART WIFI RGB 9W | P/P:$3500.00 | P/G:$1880.00 | P/M:$1880.00 | St…"
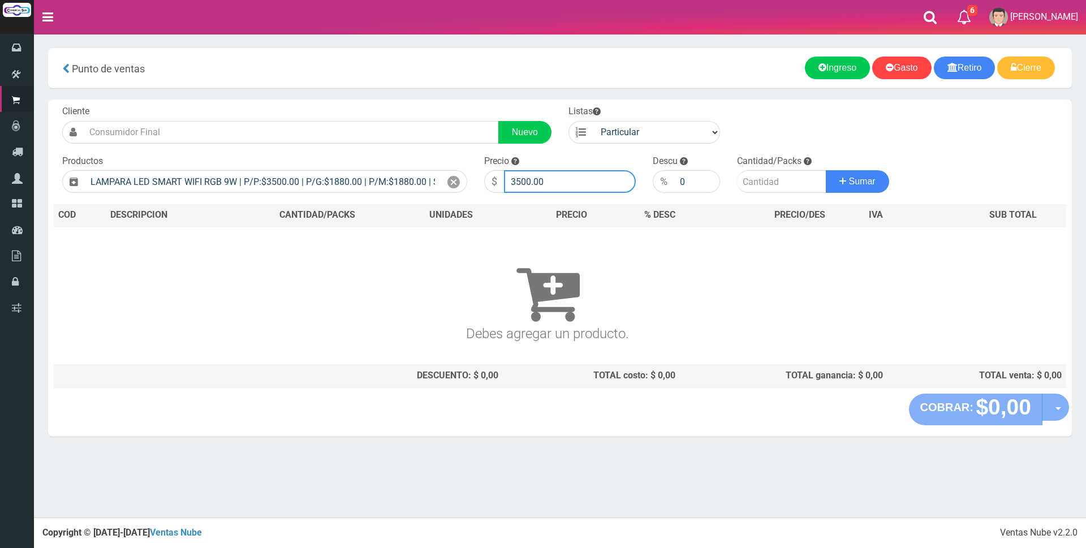
click at [553, 180] on input "3500.00" at bounding box center [570, 181] width 132 height 23
type input "3"
type input "13500"
click at [780, 185] on input "number" at bounding box center [781, 181] width 89 height 23
type input "1"
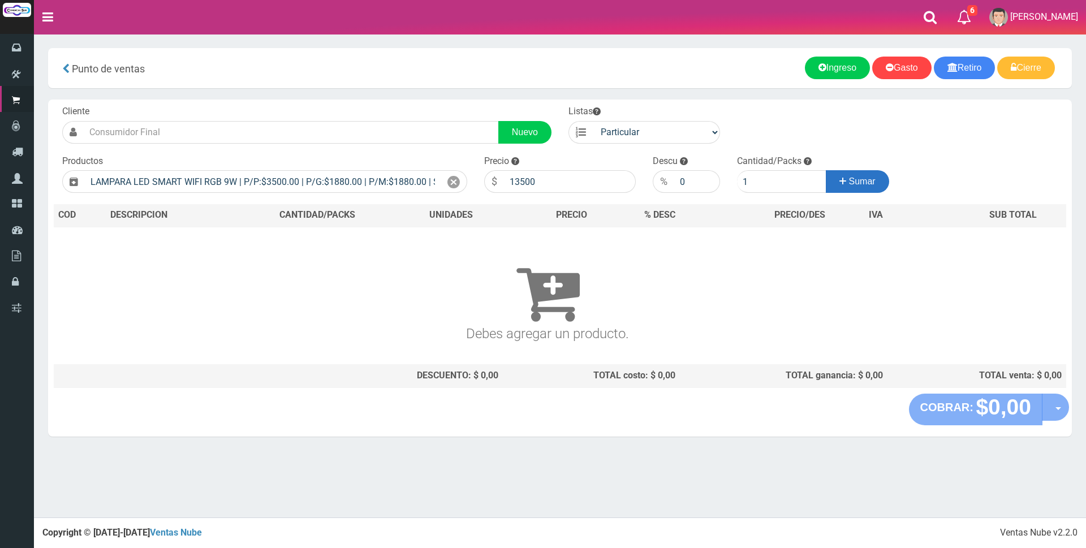
click at [855, 184] on span "Sumar" at bounding box center [862, 181] width 27 height 10
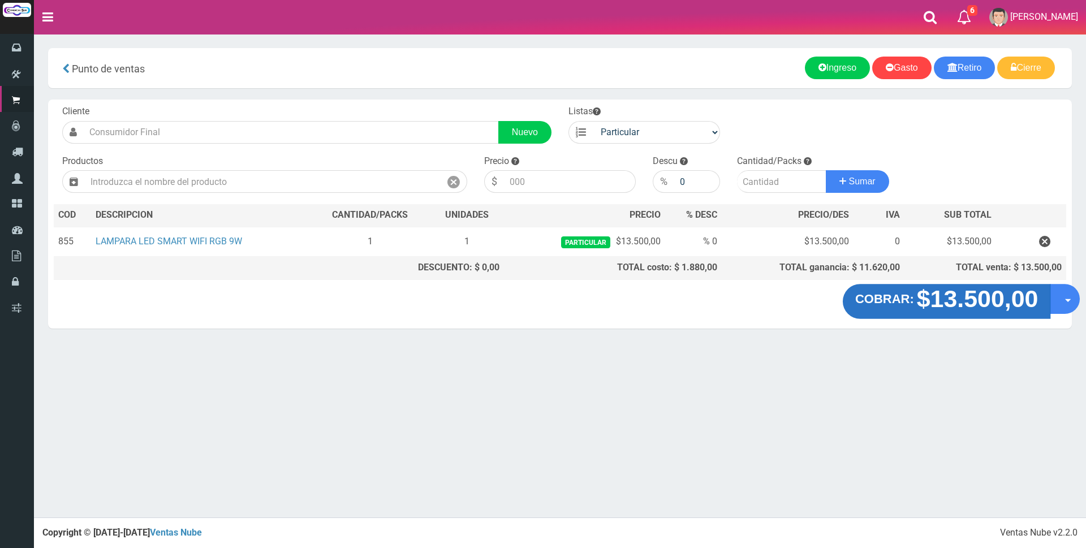
click at [976, 304] on strong "$13.500,00" at bounding box center [978, 299] width 122 height 27
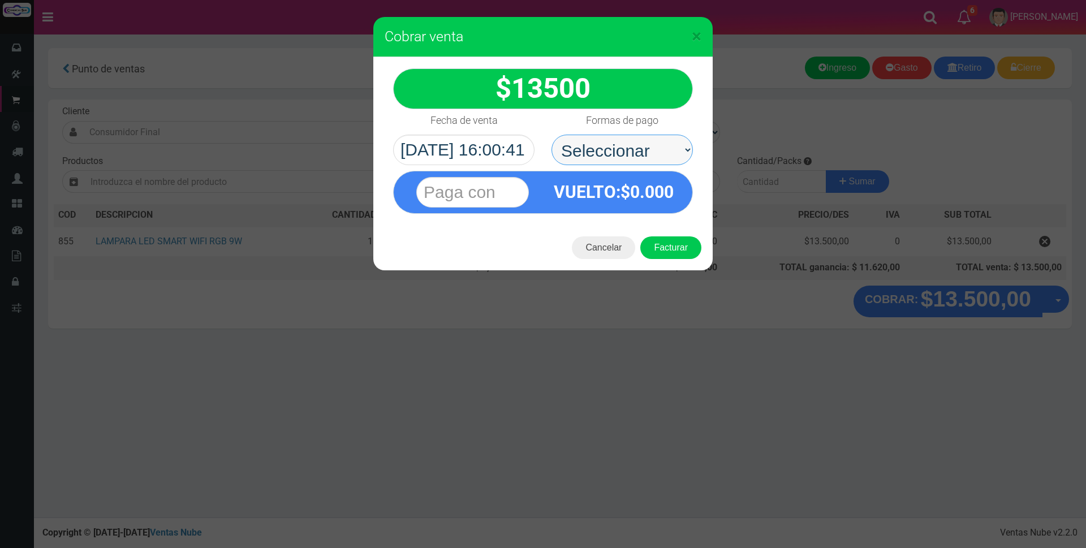
click at [651, 144] on select "Seleccionar Efectivo Tarjeta de Crédito Depósito Débito" at bounding box center [621, 150] width 141 height 31
select select "Tarjeta de Crédito"
click at [551, 135] on select "Seleccionar Efectivo Tarjeta de Crédito Depósito Débito" at bounding box center [621, 150] width 141 height 31
click at [513, 192] on input "text" at bounding box center [472, 192] width 113 height 31
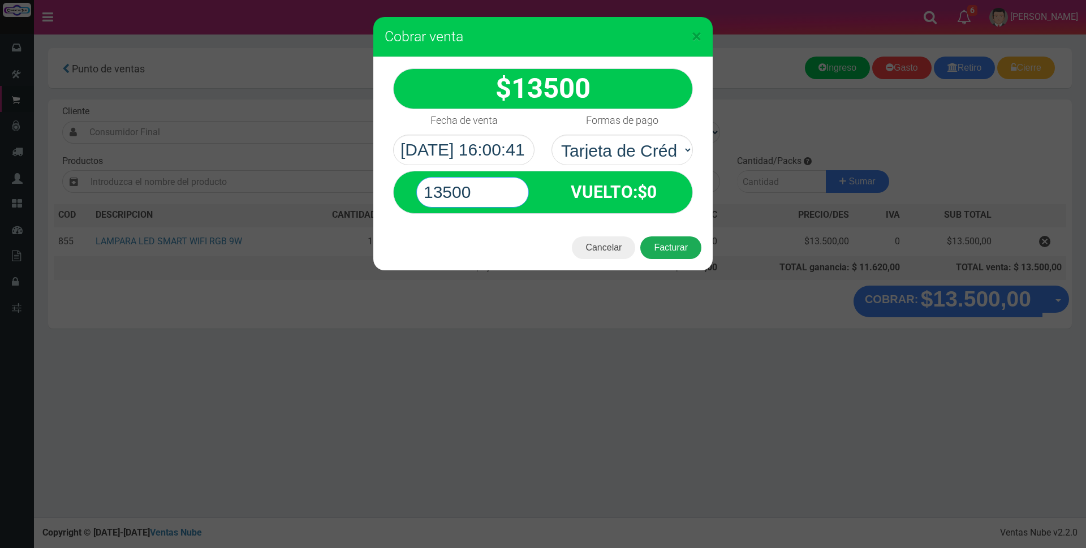
type input "13500"
click at [691, 247] on button "Facturar" at bounding box center [670, 247] width 61 height 23
